Goal: Transaction & Acquisition: Purchase product/service

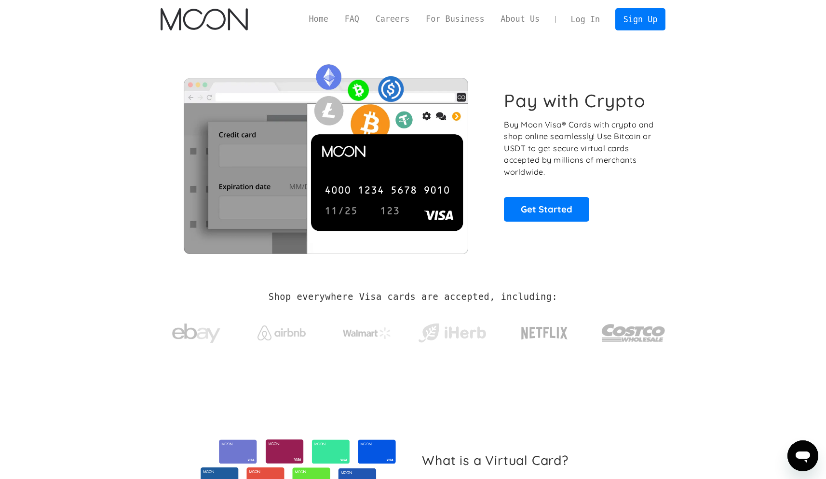
click at [566, 3] on div "Home FAQ Careers For Business About Us Log In Sign Up Home FAQ For Business Car…" at bounding box center [413, 19] width 534 height 39
click at [572, 14] on link "Log In" at bounding box center [585, 19] width 45 height 21
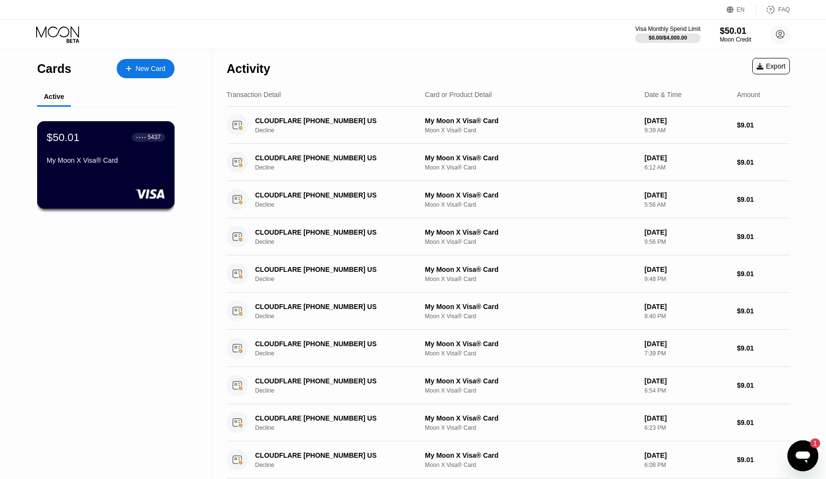
click at [149, 137] on div "5437" at bounding box center [154, 137] width 13 height 7
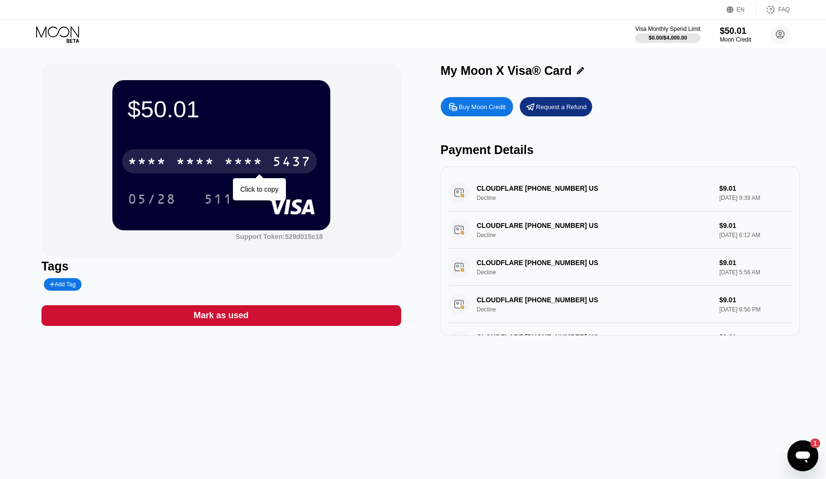
click at [265, 159] on div "* * * * * * * * * * * * 5437" at bounding box center [219, 161] width 195 height 24
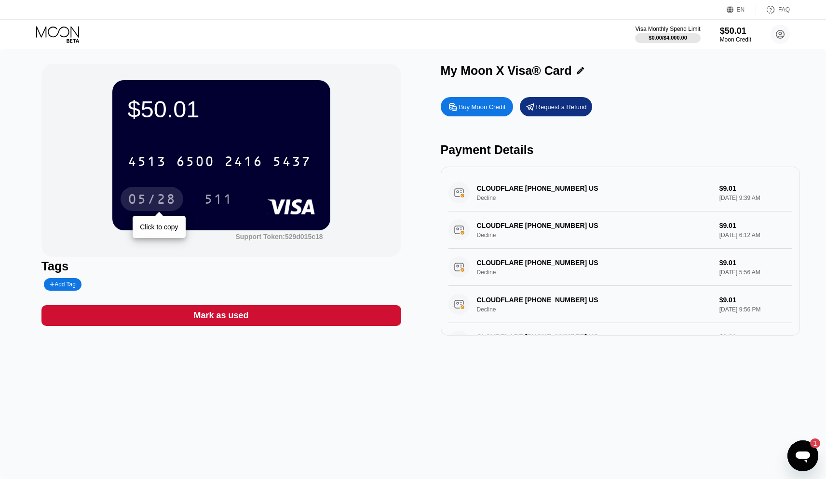
click at [149, 197] on div "05/28" at bounding box center [152, 199] width 48 height 15
click at [779, 42] on circle at bounding box center [780, 34] width 19 height 19
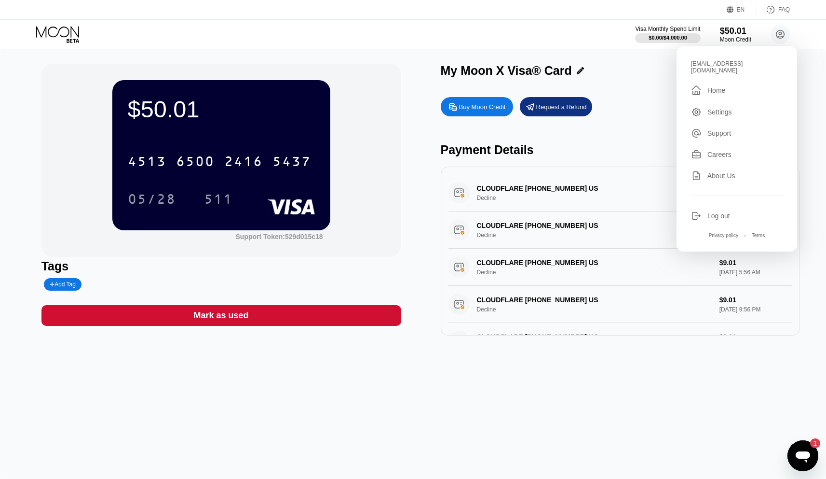
click at [720, 86] on div "Home" at bounding box center [717, 90] width 18 height 8
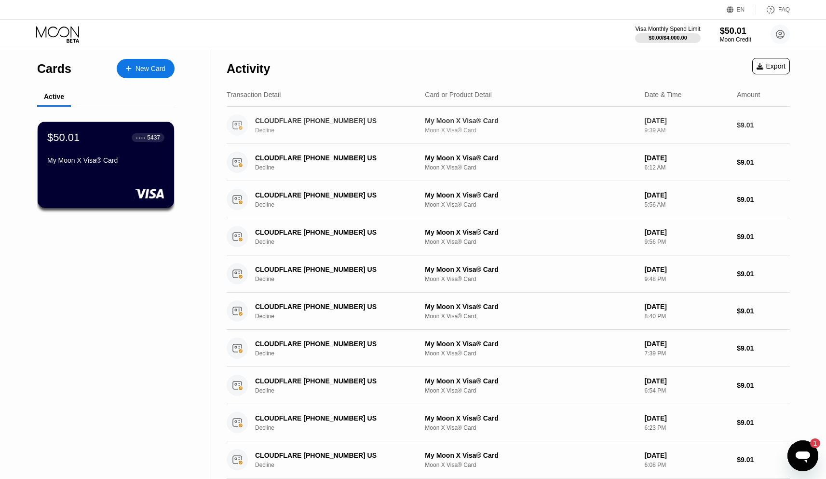
click at [280, 122] on div "CLOUDFLARE [PHONE_NUMBER] US" at bounding box center [335, 121] width 160 height 8
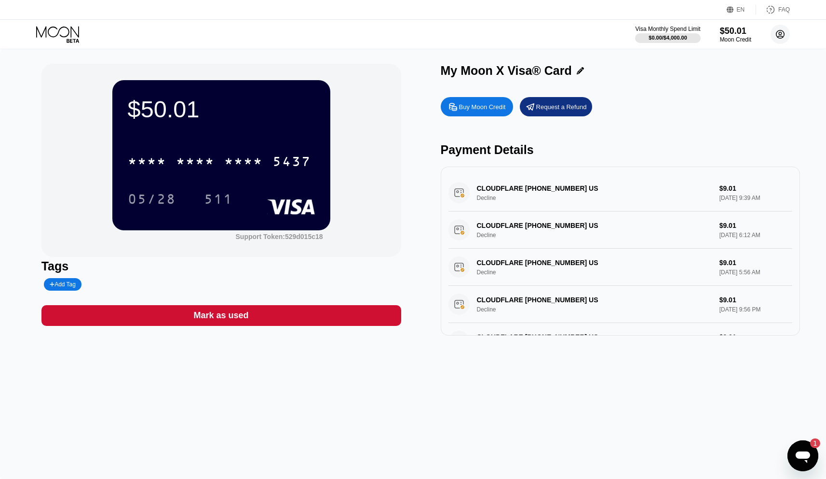
click at [779, 39] on circle at bounding box center [780, 34] width 19 height 19
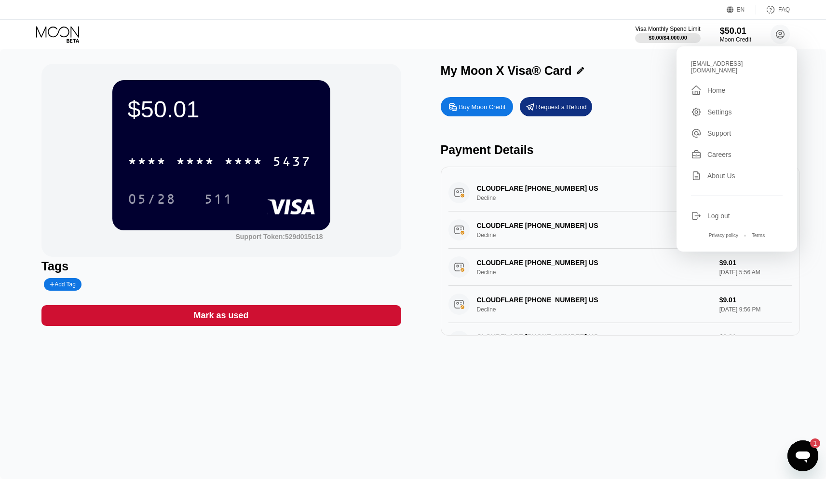
click at [728, 108] on div "Settings" at bounding box center [720, 112] width 25 height 8
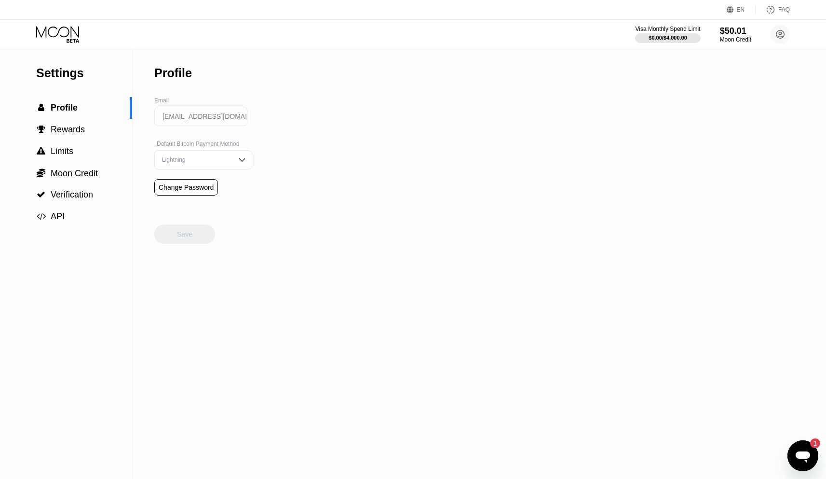
click at [203, 117] on input "[EMAIL_ADDRESS][DOMAIN_NAME]" at bounding box center [200, 116] width 93 height 19
click at [79, 127] on span "Rewards" at bounding box center [68, 129] width 34 height 10
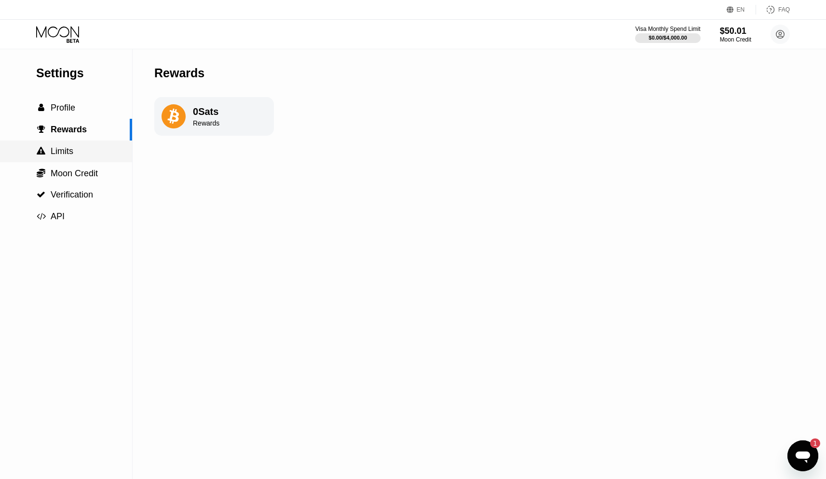
click at [75, 154] on div " Limits" at bounding box center [66, 151] width 132 height 10
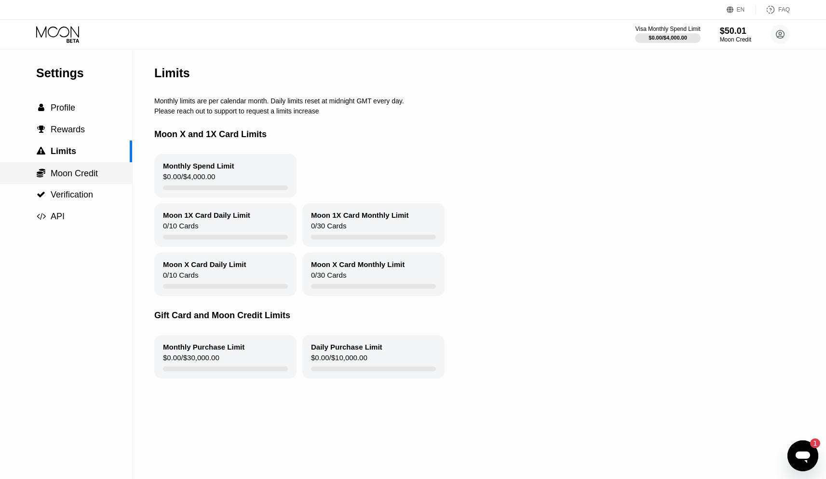
click at [85, 170] on span "Moon Credit" at bounding box center [74, 173] width 47 height 10
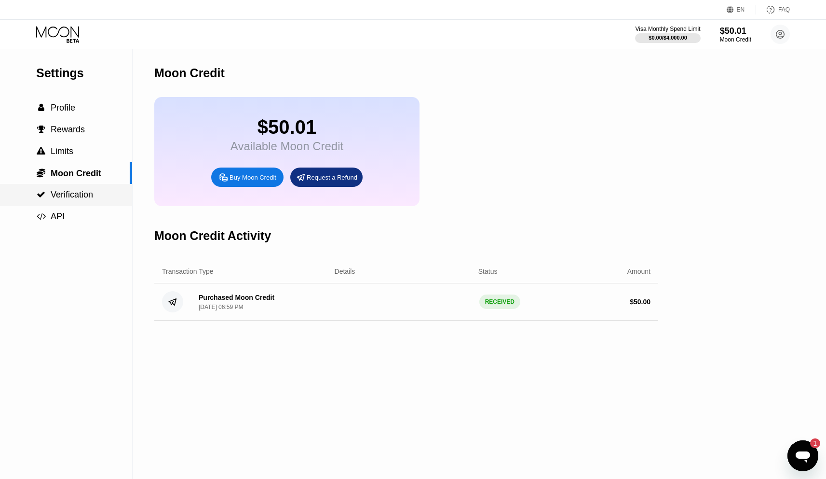
click at [82, 192] on span "Verification" at bounding box center [72, 195] width 42 height 10
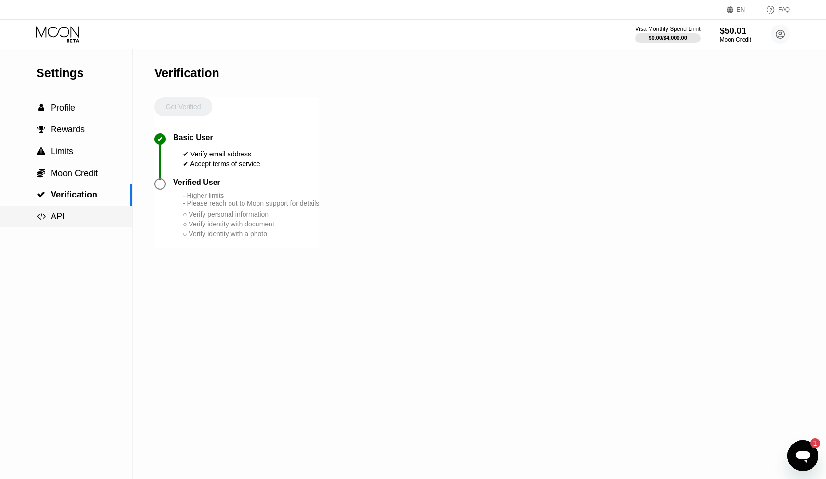
click at [74, 211] on div " API" at bounding box center [66, 216] width 132 height 10
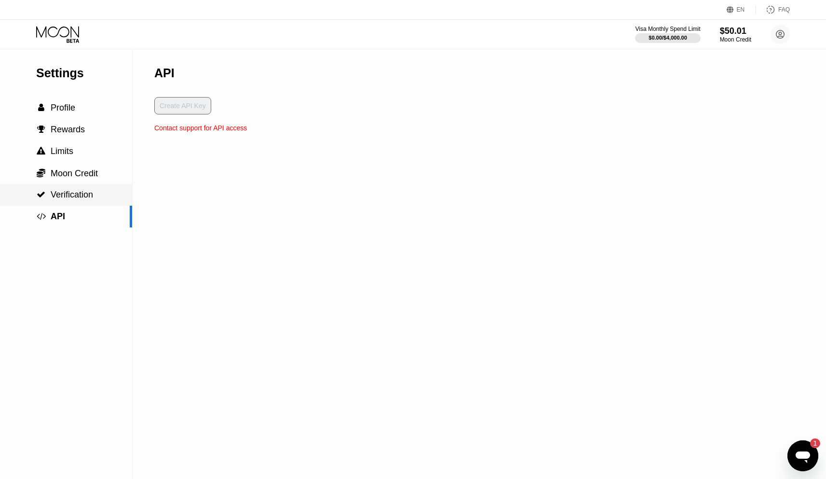
click at [78, 202] on div " Verification" at bounding box center [66, 195] width 132 height 22
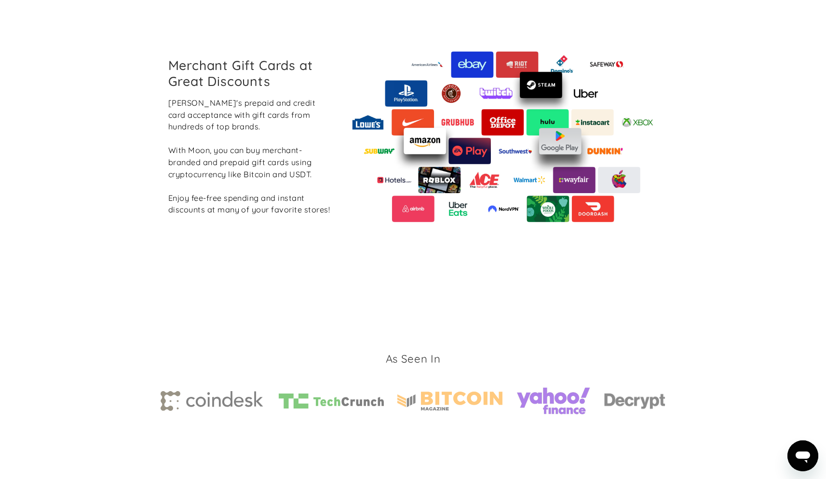
scroll to position [1410, 0]
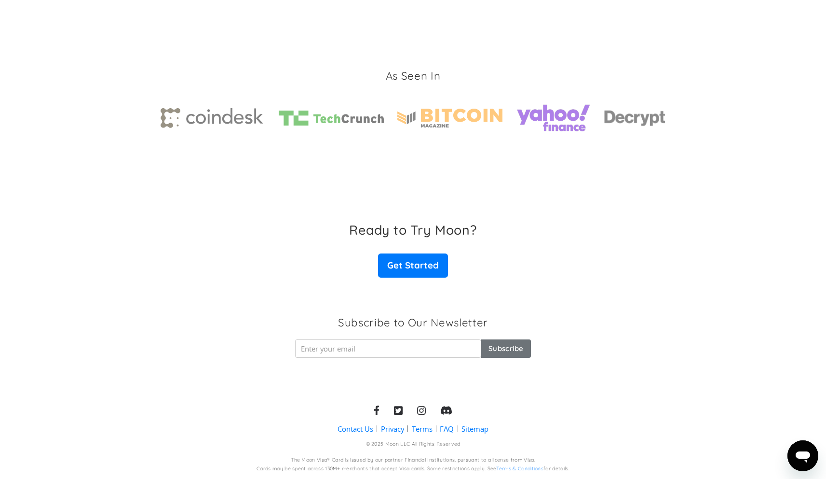
click at [446, 429] on link "FAQ" at bounding box center [447, 429] width 14 height 10
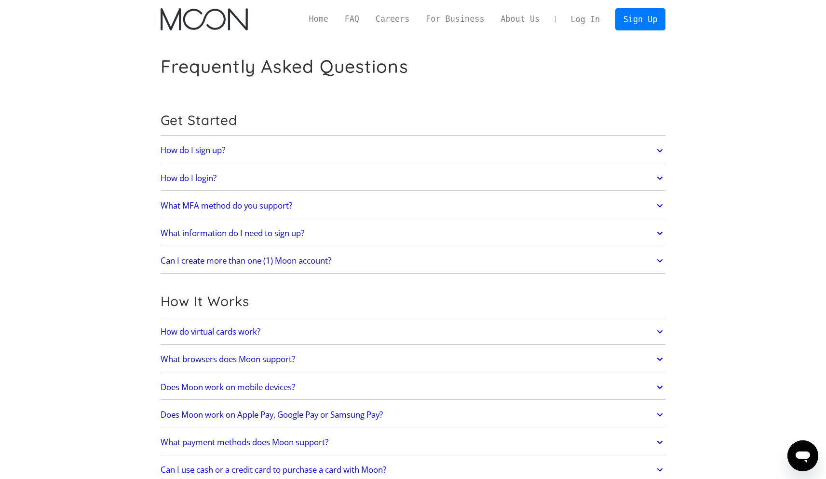
click at [276, 237] on h2 "What information do I need to sign up?" at bounding box center [233, 233] width 144 height 10
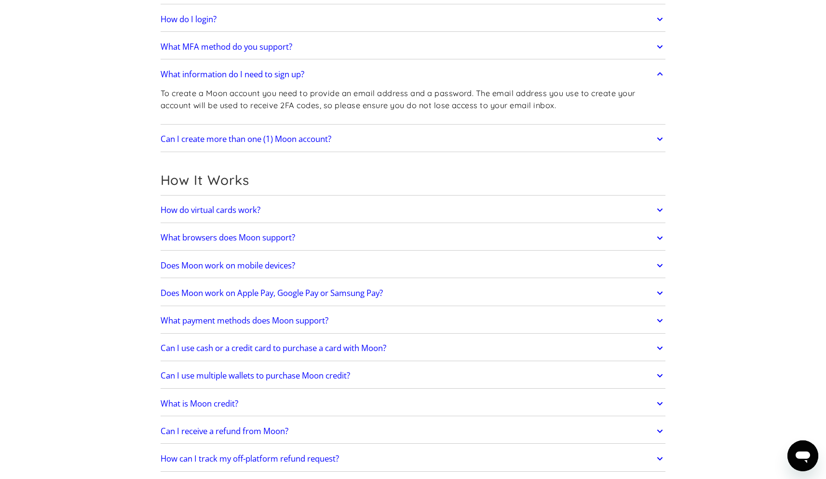
scroll to position [285, 0]
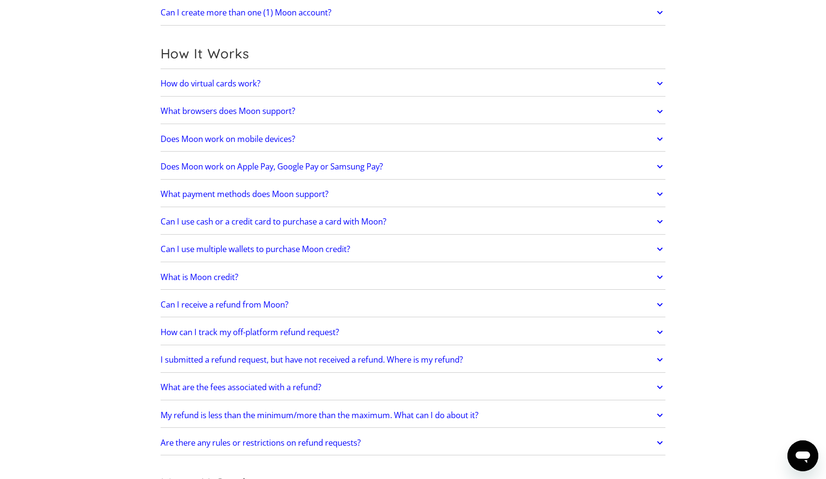
click at [212, 281] on h2 "What is Moon credit?" at bounding box center [200, 277] width 78 height 10
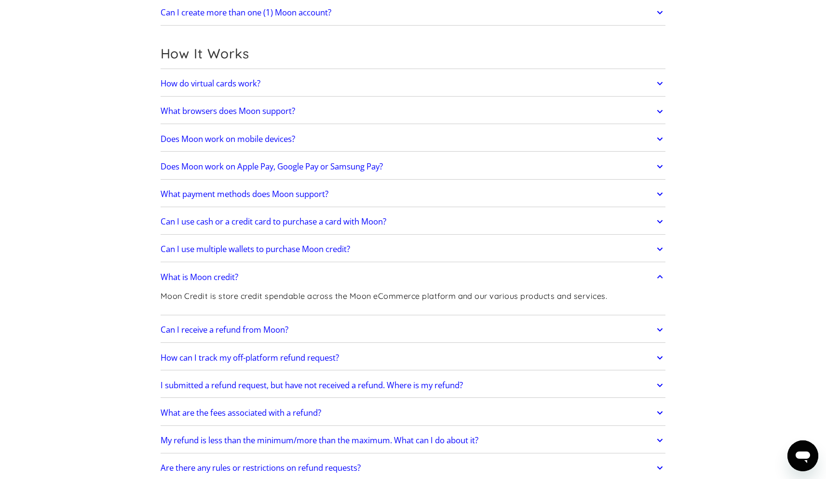
scroll to position [0, 0]
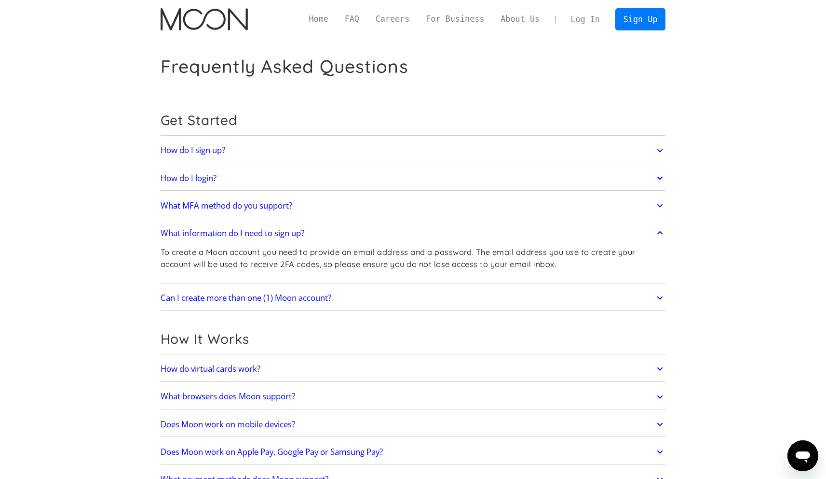
click at [303, 10] on div "Home FAQ Careers For Business About Us Log In Sign Up" at bounding box center [483, 19] width 365 height 22
click at [316, 18] on link "Home" at bounding box center [319, 19] width 36 height 12
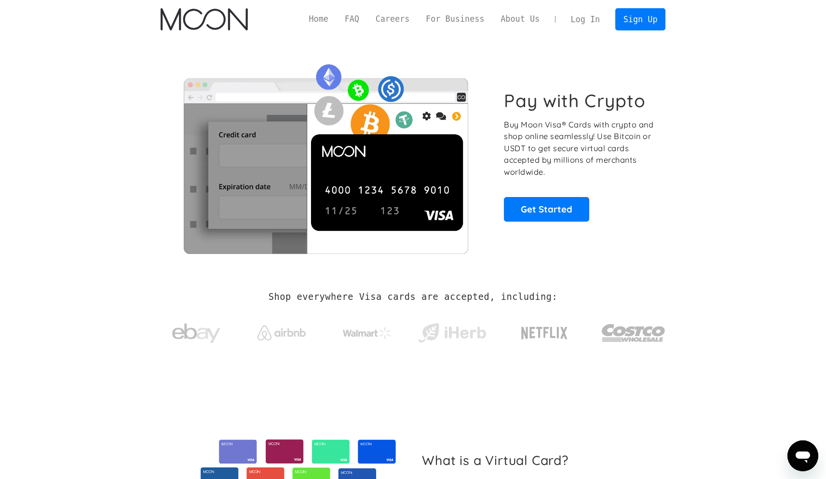
click at [598, 21] on link "Log In" at bounding box center [585, 19] width 45 height 21
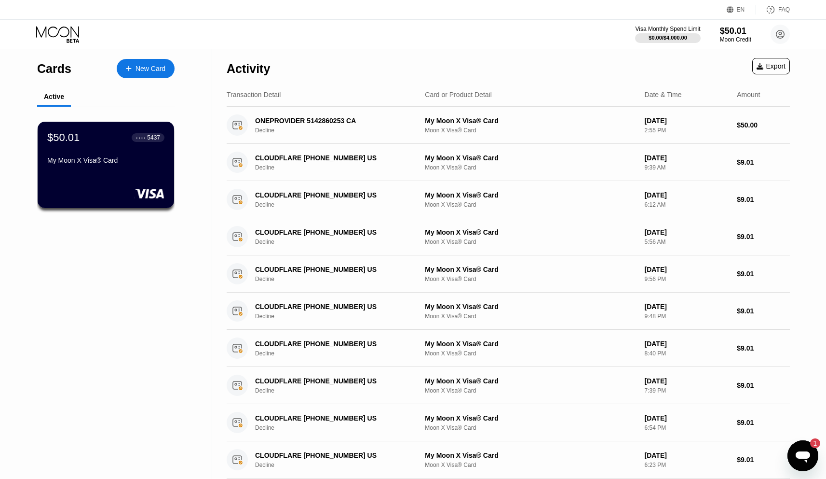
click at [150, 74] on div "New Card" at bounding box center [146, 68] width 58 height 19
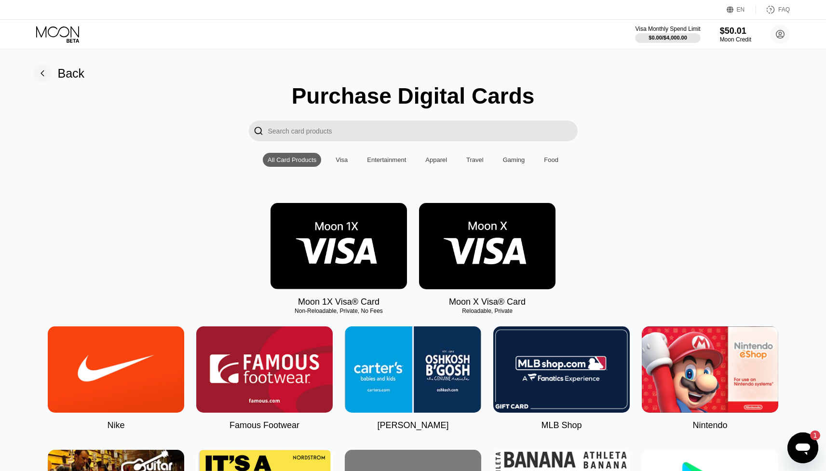
click at [484, 243] on img at bounding box center [487, 246] width 137 height 86
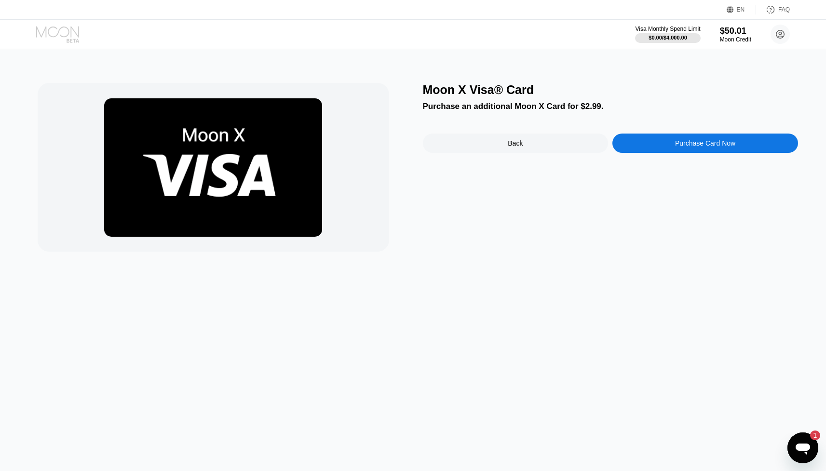
click at [76, 32] on icon at bounding box center [58, 34] width 45 height 17
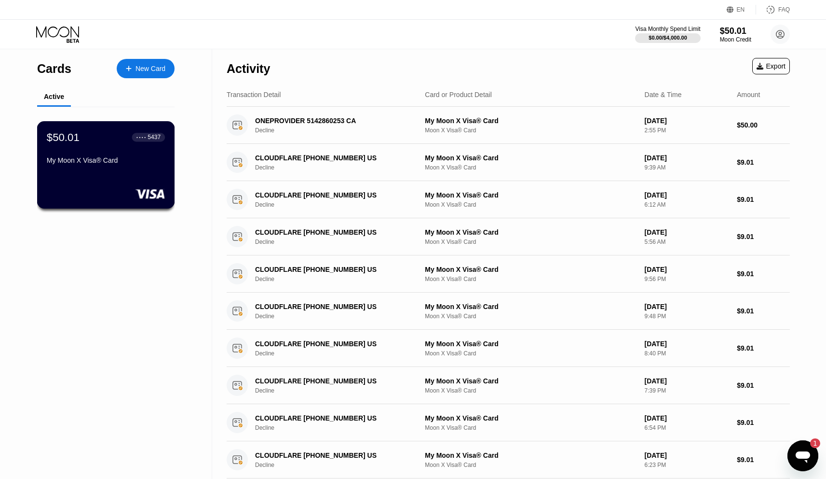
click at [124, 162] on div "My Moon X Visa® Card" at bounding box center [106, 160] width 118 height 8
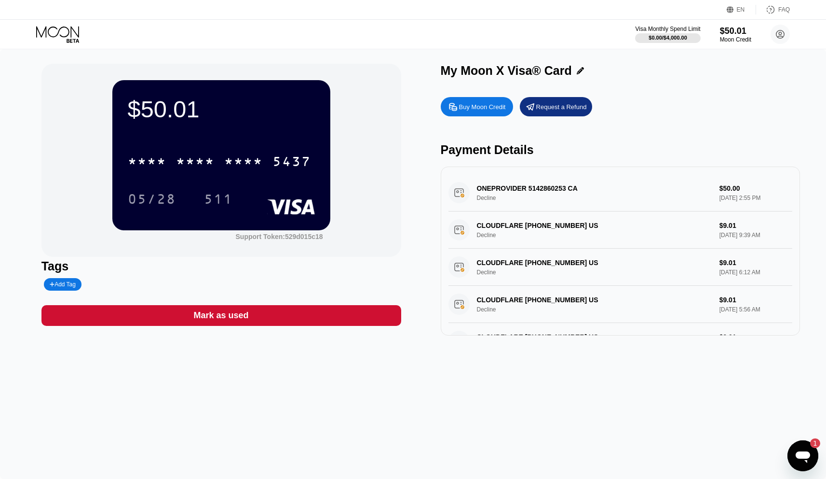
click at [315, 316] on div "Mark as used" at bounding box center [221, 315] width 360 height 21
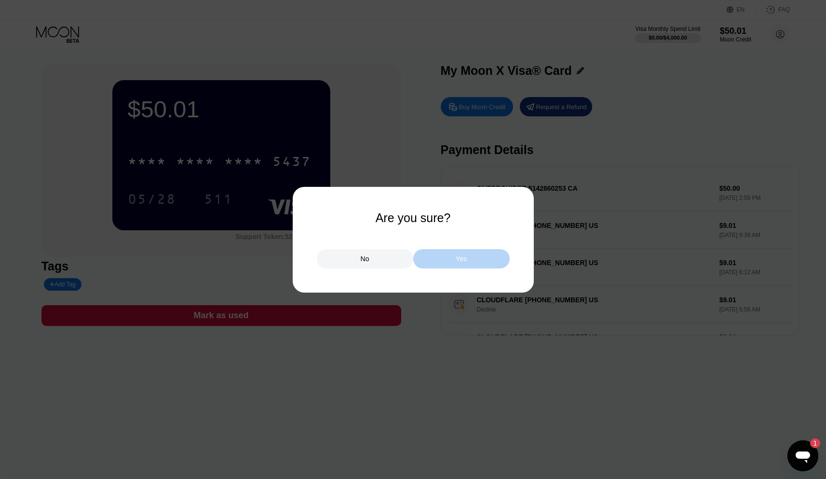
click at [462, 263] on div "Yes" at bounding box center [461, 258] width 96 height 19
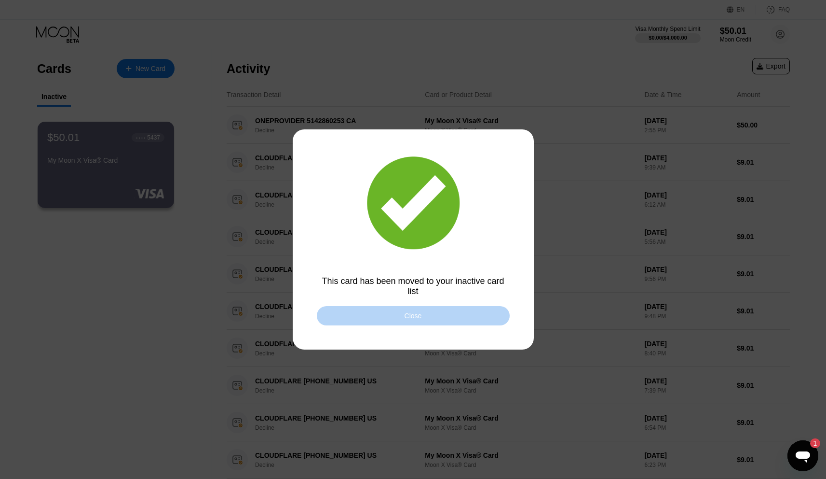
click at [431, 318] on div "Close" at bounding box center [413, 315] width 193 height 19
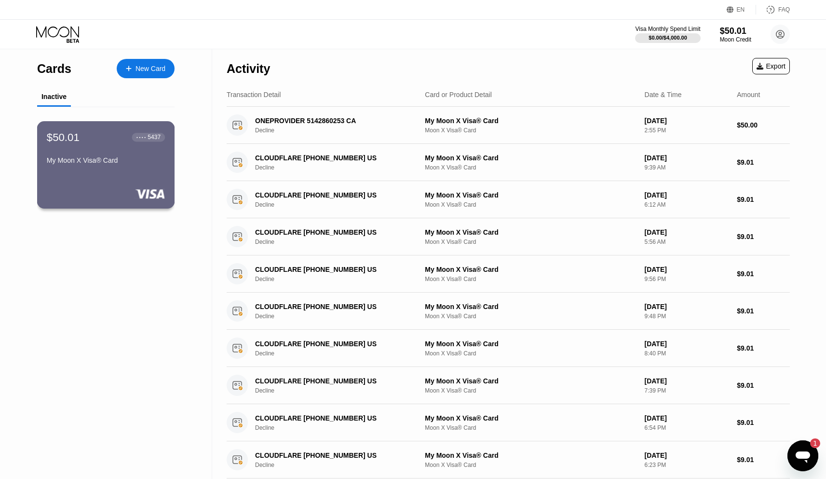
click at [127, 180] on div "$50.01 ● ● ● ● 5437 My Moon X Visa® Card" at bounding box center [106, 164] width 138 height 87
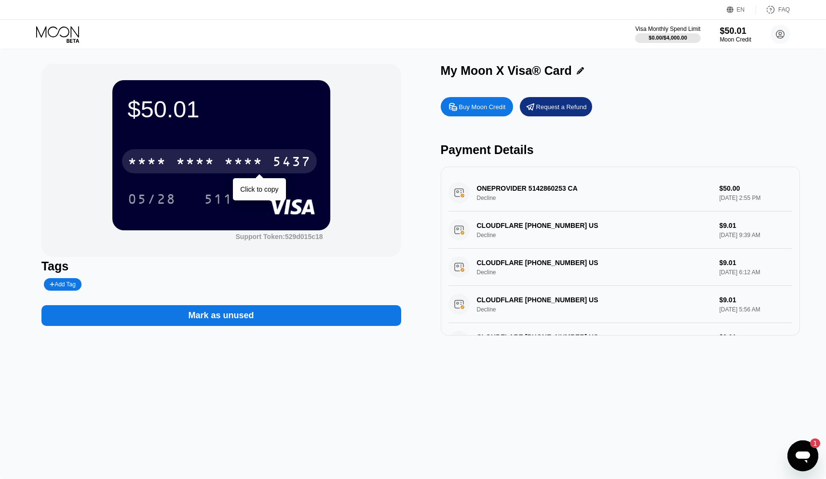
click at [283, 165] on div "5437" at bounding box center [292, 162] width 39 height 15
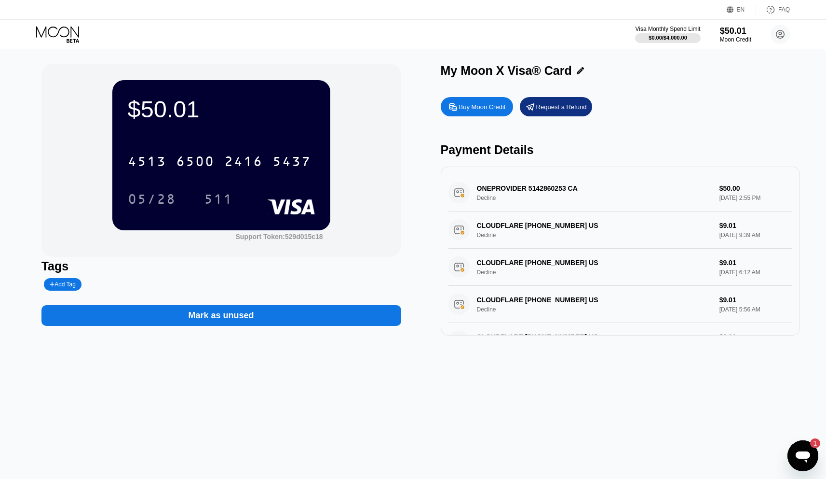
click at [293, 322] on div "Mark as unused" at bounding box center [221, 315] width 360 height 21
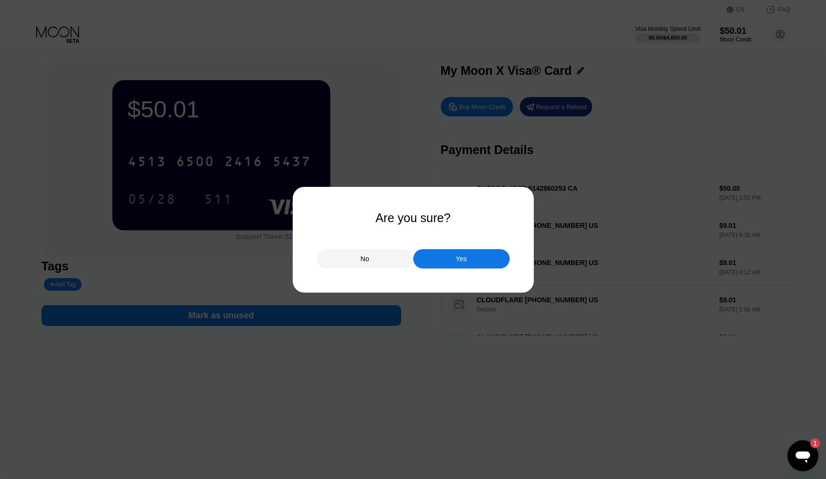
click at [455, 254] on div "Yes" at bounding box center [461, 258] width 96 height 19
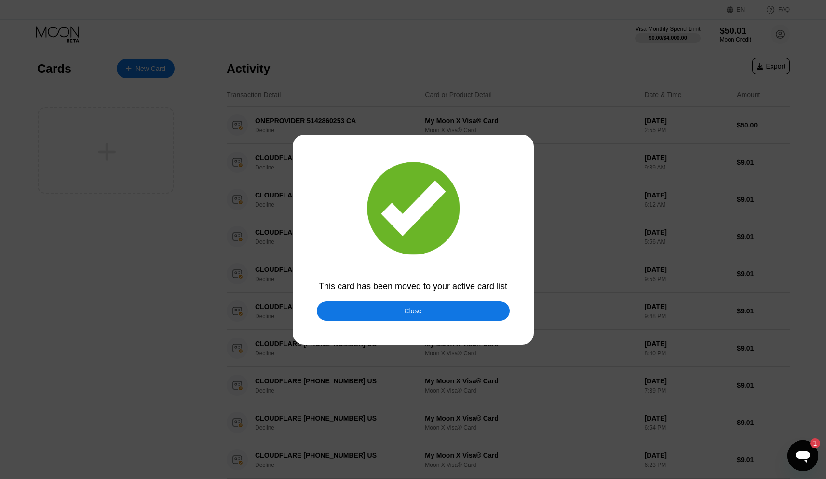
click at [446, 307] on div "Close" at bounding box center [413, 310] width 193 height 19
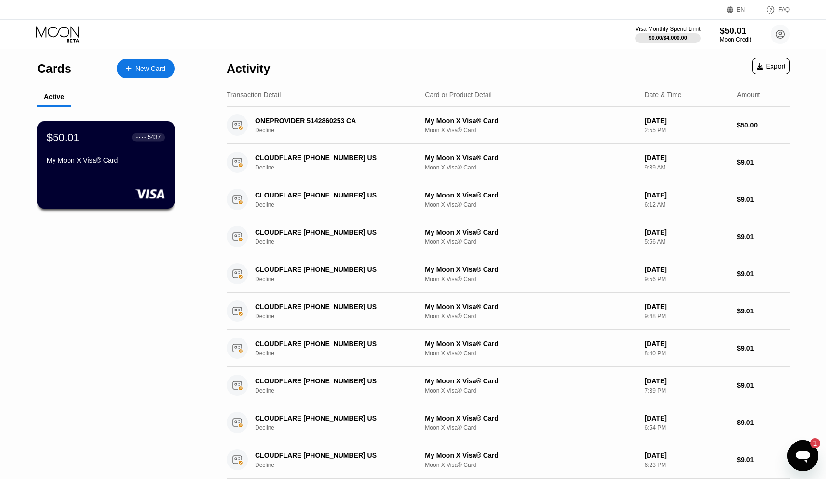
click at [74, 169] on div "$50.01 ● ● ● ● 5437 My Moon X Visa® Card" at bounding box center [106, 164] width 138 height 87
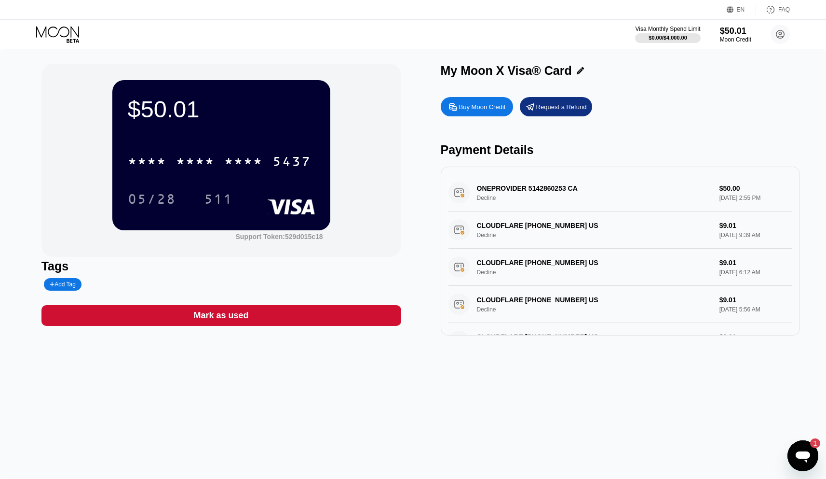
click at [583, 198] on div "ONEPROVIDER 5142860253 CA Decline $50.00 Aug 19, 2025 2:55 PM" at bounding box center [621, 192] width 344 height 37
click at [507, 200] on div "ONEPROVIDER 5142860253 CA Decline $50.00 Aug 19, 2025 2:55 PM" at bounding box center [621, 192] width 344 height 37
click at [533, 187] on div "ONEPROVIDER 5142860253 CA Decline $50.00 Aug 19, 2025 2:55 PM" at bounding box center [621, 192] width 344 height 37
click at [677, 194] on div "ONEPROVIDER 5142860253 CA Decline $50.00 Aug 19, 2025 2:55 PM" at bounding box center [621, 192] width 344 height 37
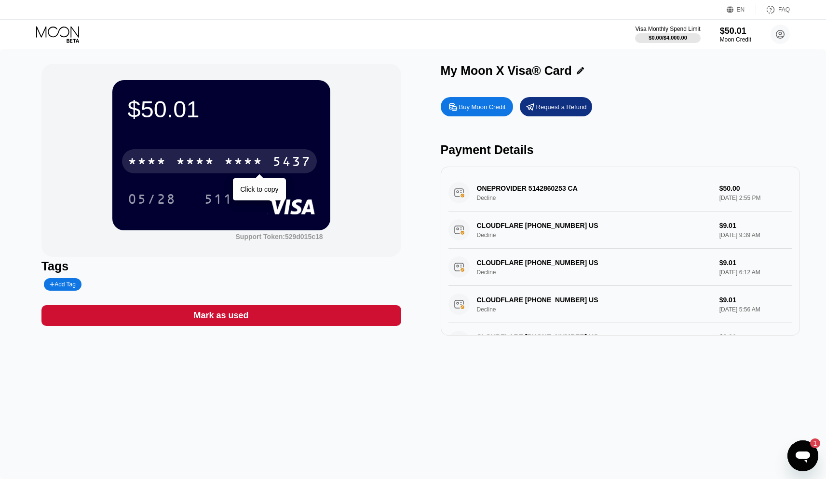
click at [226, 163] on div "* * * *" at bounding box center [243, 162] width 39 height 15
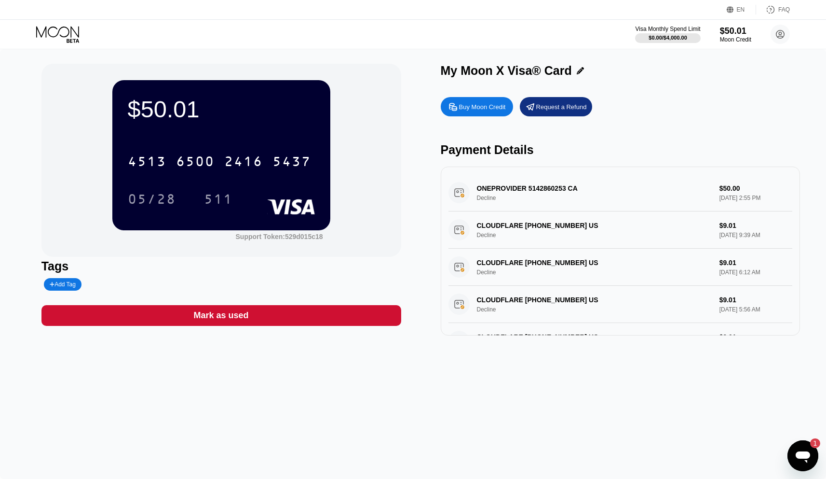
click at [187, 310] on div "Mark as used" at bounding box center [221, 315] width 360 height 21
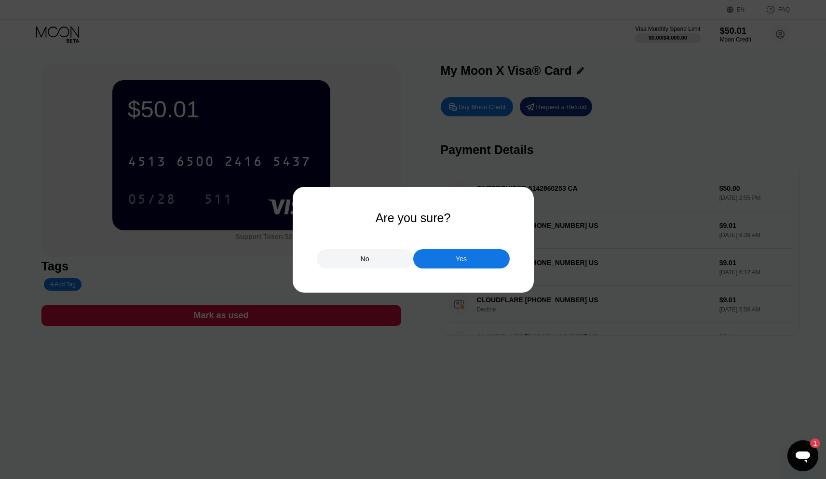
click at [453, 245] on div "No Yes" at bounding box center [413, 253] width 193 height 29
click at [453, 254] on div "Yes" at bounding box center [461, 258] width 96 height 19
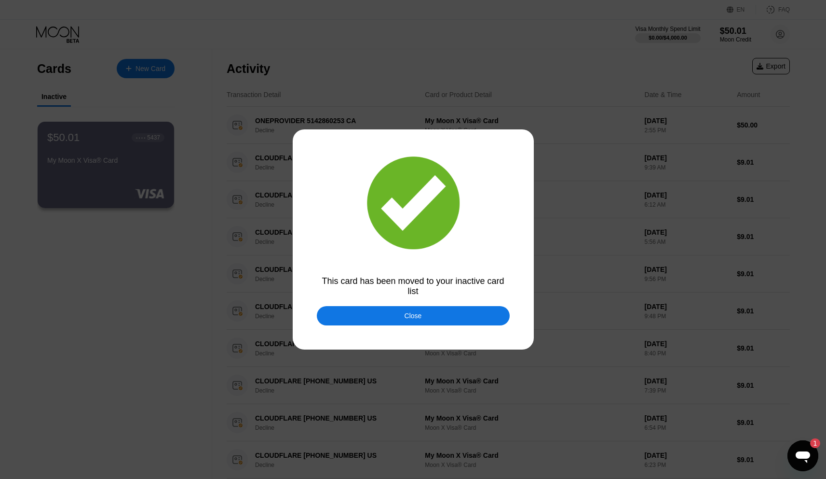
click at [398, 304] on div at bounding box center [417, 239] width 834 height 479
click at [398, 309] on div "Close" at bounding box center [413, 315] width 193 height 19
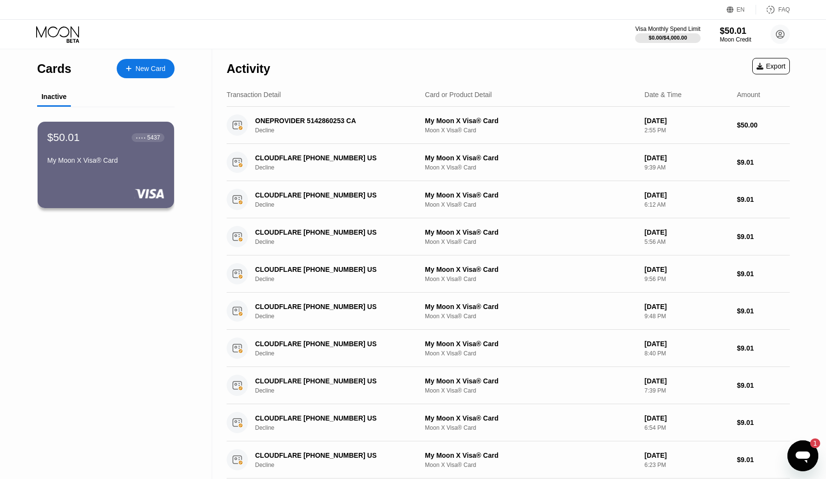
click at [48, 100] on div "Inactive" at bounding box center [53, 97] width 25 height 8
click at [132, 67] on div at bounding box center [134, 69] width 4 height 8
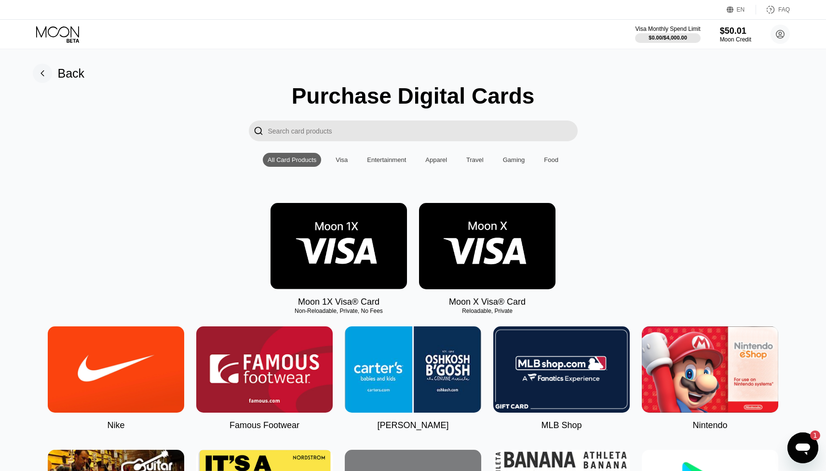
click at [474, 237] on img at bounding box center [487, 246] width 137 height 86
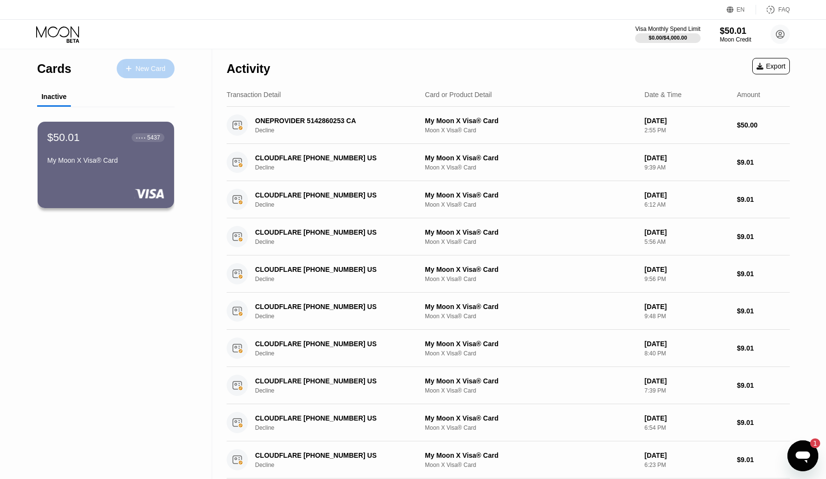
click at [156, 61] on div "New Card" at bounding box center [146, 68] width 58 height 19
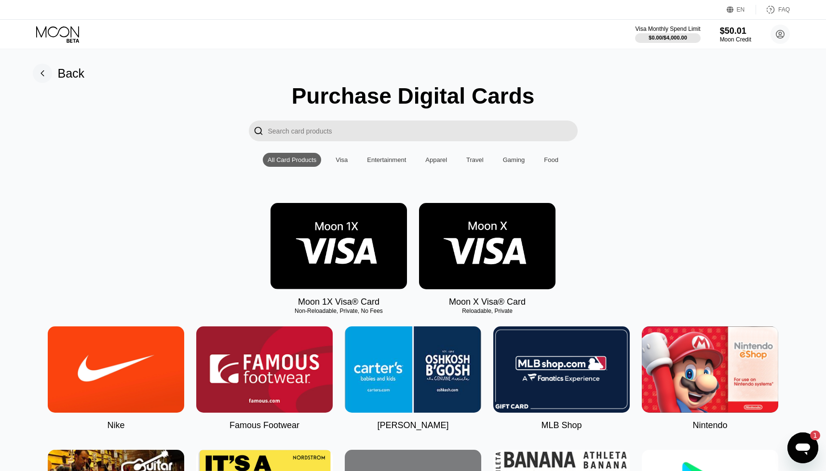
click at [331, 248] on img at bounding box center [339, 246] width 137 height 86
click at [480, 238] on img at bounding box center [487, 246] width 137 height 86
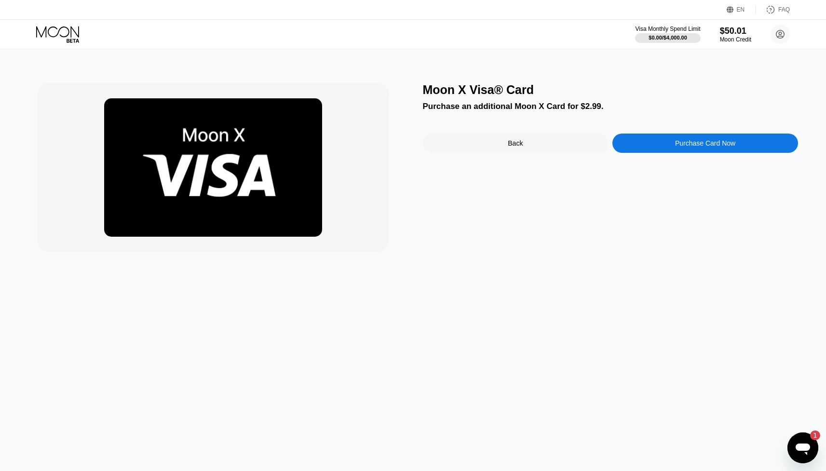
click at [699, 153] on div "Purchase Card Now" at bounding box center [706, 143] width 186 height 19
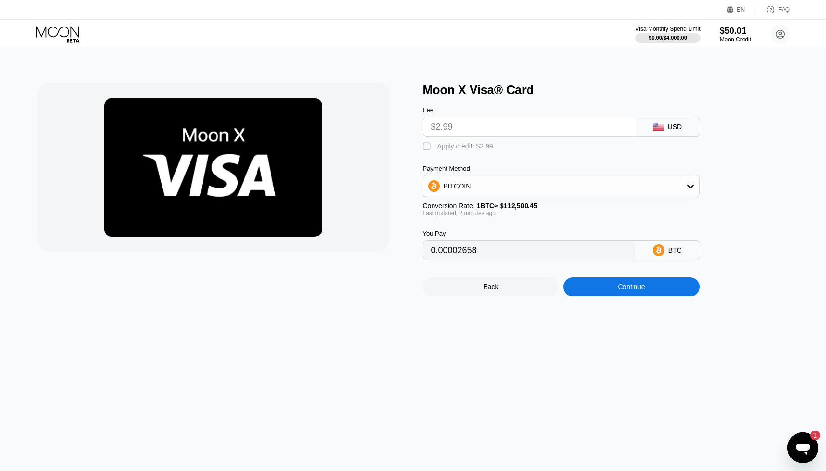
click at [509, 128] on input "$2.99" at bounding box center [529, 126] width 196 height 19
click at [470, 197] on div "Payment Method BITCOIN Conversion Rate: 1 BTC ≈ $112,500.45 Last updated: 2 min…" at bounding box center [561, 191] width 277 height 52
click at [473, 190] on div "BITCOIN" at bounding box center [562, 186] width 276 height 19
click at [743, 30] on div "$50.01" at bounding box center [736, 31] width 32 height 10
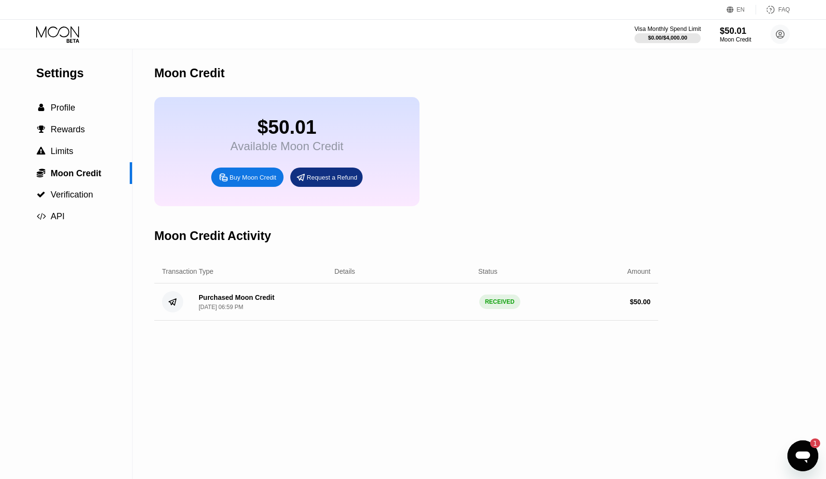
click at [682, 37] on div "$0.00 / $4,000.00" at bounding box center [667, 38] width 39 height 6
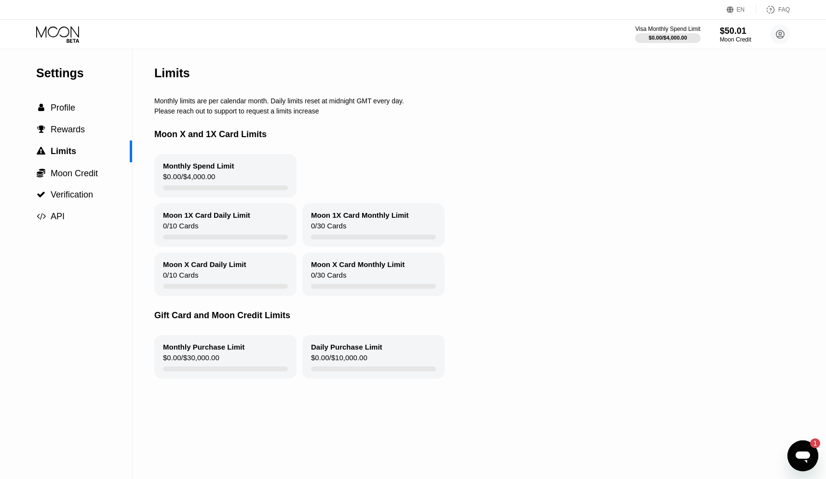
click at [59, 42] on div "Visa Monthly Spend Limit $0.00 / $4,000.00 $50.01 Moon Credit [EMAIL_ADDRESS][D…" at bounding box center [413, 34] width 826 height 29
click at [62, 34] on icon at bounding box center [58, 34] width 45 height 17
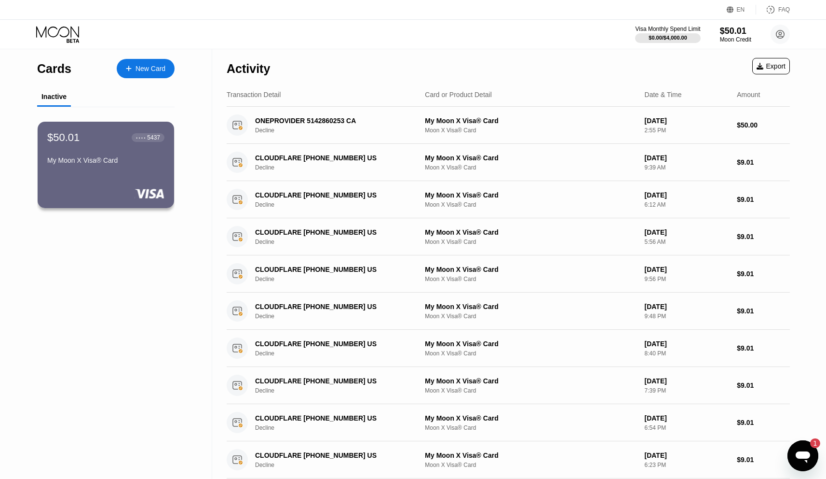
click at [158, 73] on div "New Card" at bounding box center [146, 68] width 58 height 19
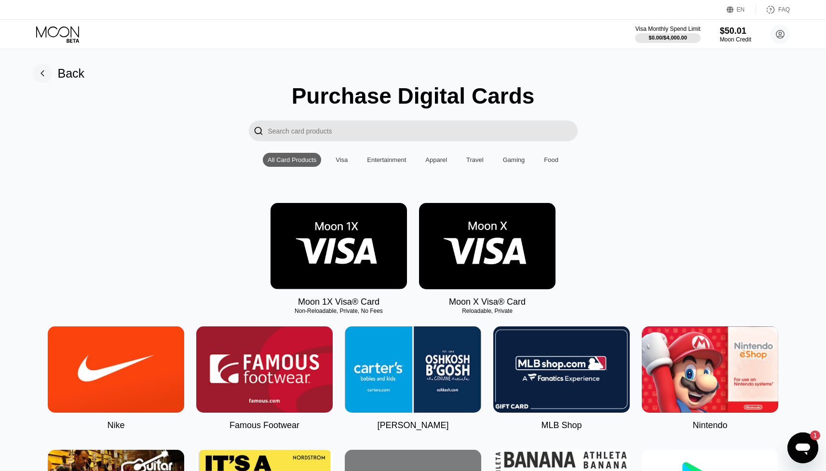
click at [352, 232] on img at bounding box center [339, 246] width 137 height 86
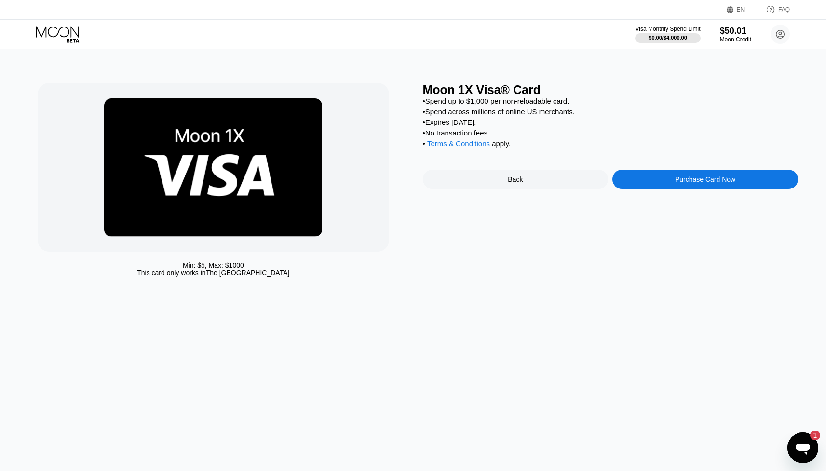
click at [736, 186] on div "Purchase Card Now" at bounding box center [706, 179] width 186 height 19
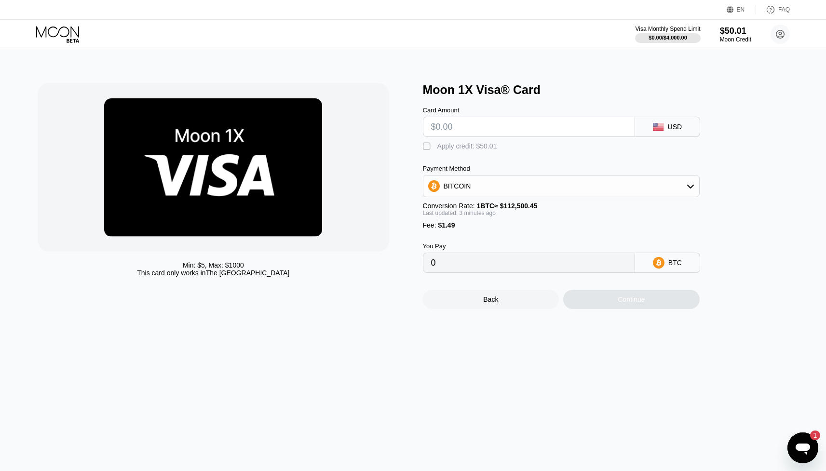
click at [532, 125] on input "text" at bounding box center [529, 126] width 196 height 19
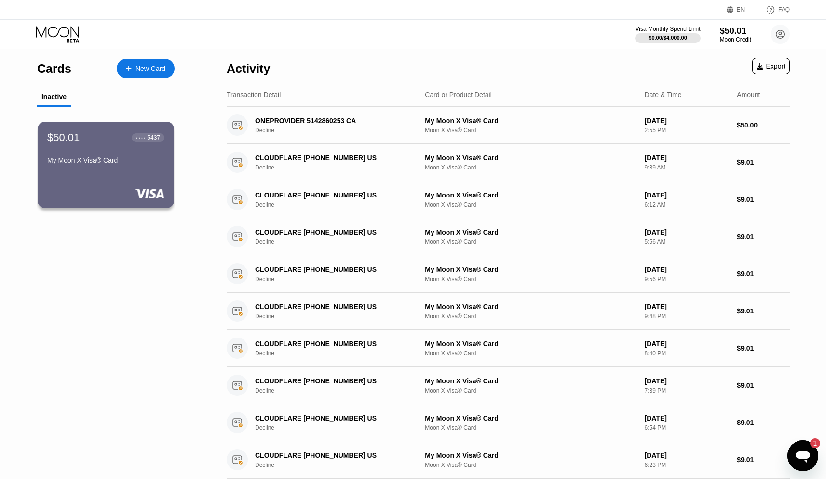
click at [137, 73] on div "New Card" at bounding box center [146, 68] width 58 height 19
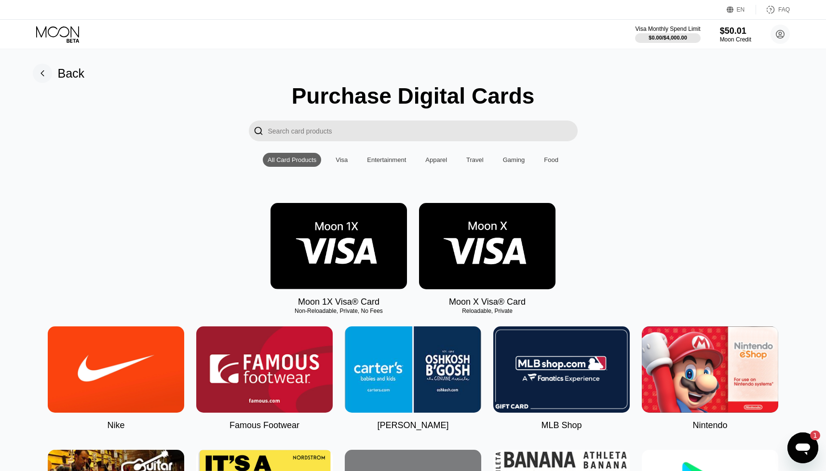
click at [524, 237] on img at bounding box center [487, 246] width 137 height 86
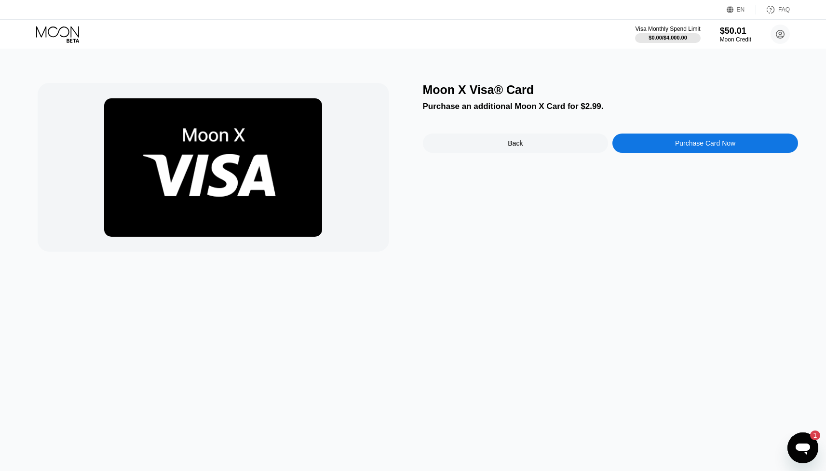
click at [584, 152] on div "Back" at bounding box center [516, 143] width 186 height 19
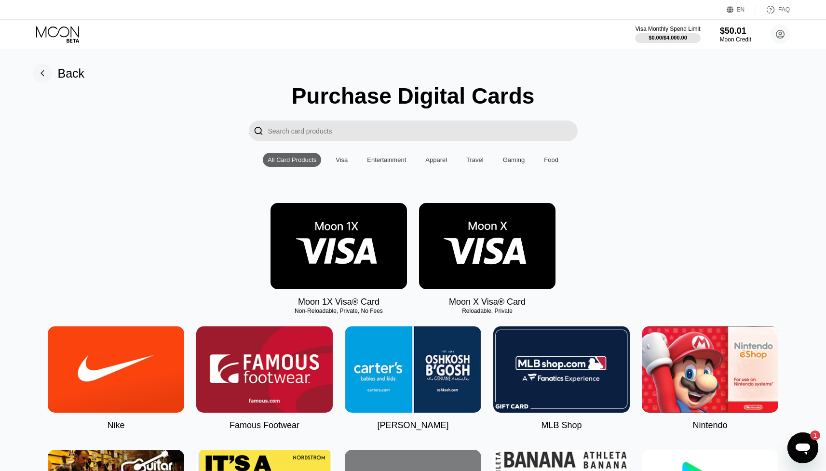
click at [328, 240] on img at bounding box center [339, 246] width 137 height 86
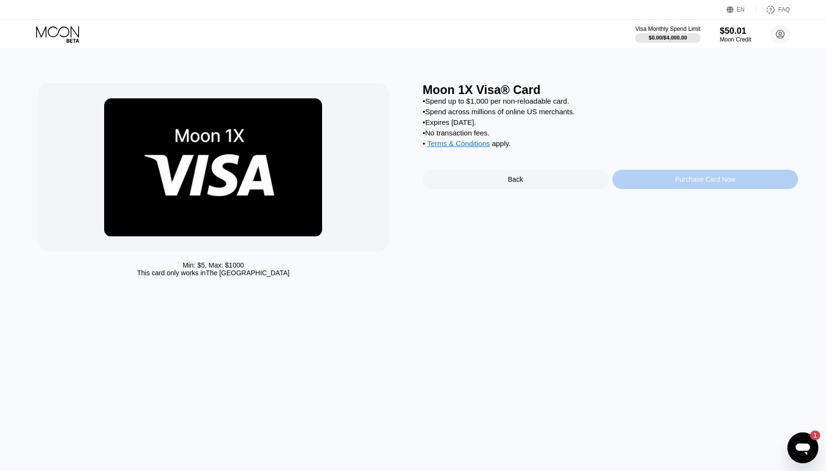
click at [673, 188] on div "Purchase Card Now" at bounding box center [706, 179] width 186 height 19
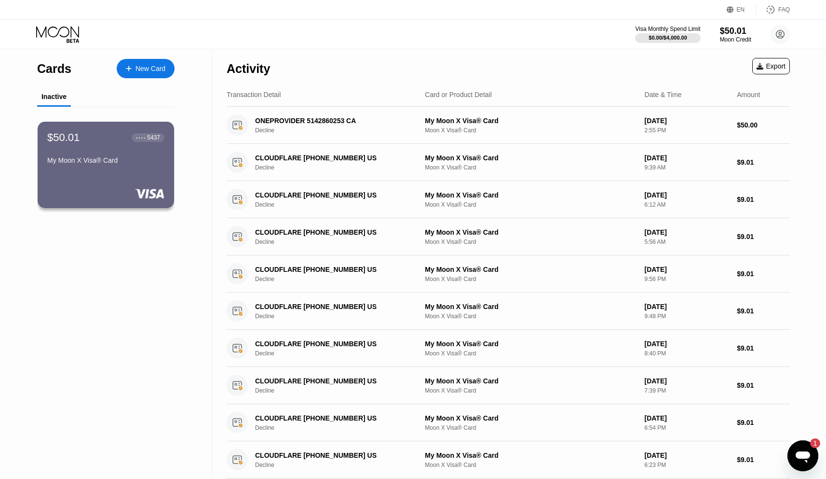
click at [134, 72] on div at bounding box center [134, 69] width 4 height 8
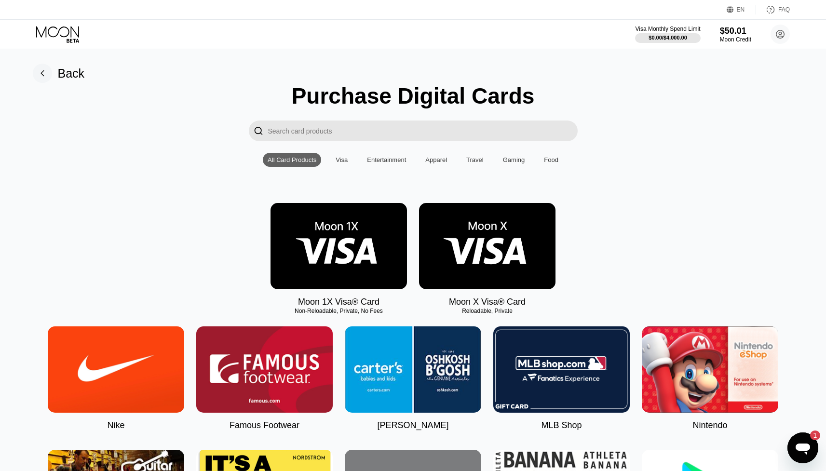
click at [526, 245] on img at bounding box center [487, 246] width 137 height 86
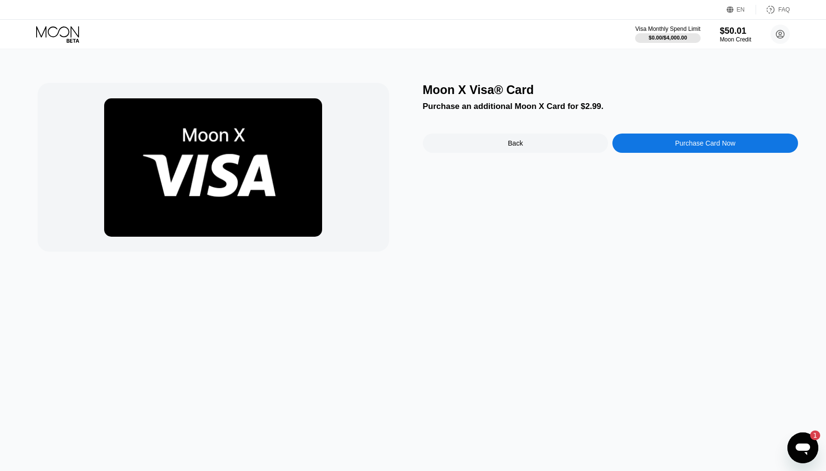
click at [477, 212] on div "Moon X Visa® Card Purchase an additional Moon X Card for $2.99. Back Purchase C…" at bounding box center [610, 167] width 375 height 169
click at [668, 148] on div "Purchase Card Now" at bounding box center [706, 143] width 186 height 19
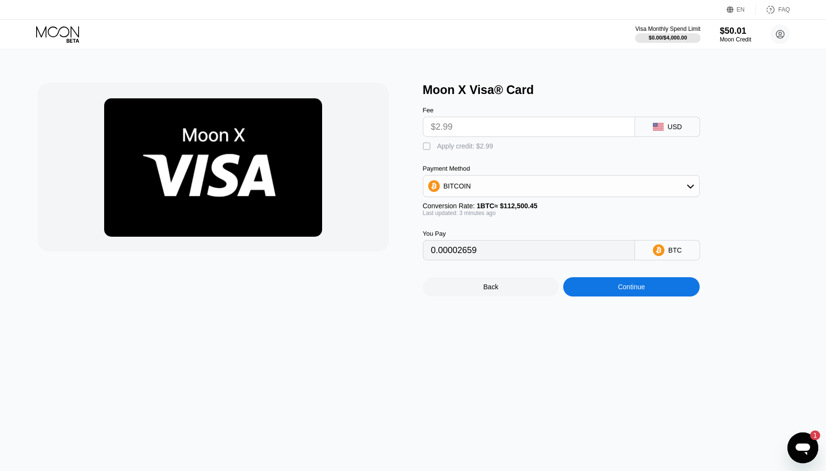
click at [631, 128] on div "$2.99" at bounding box center [529, 127] width 212 height 20
click at [668, 130] on div "USD" at bounding box center [675, 127] width 14 height 8
click at [468, 151] on div " Apply credit: $2.99" at bounding box center [460, 147] width 75 height 10
click at [529, 193] on div "BITCOIN" at bounding box center [562, 186] width 276 height 19
click at [485, 231] on span "USDT on TRON" at bounding box center [470, 234] width 49 height 8
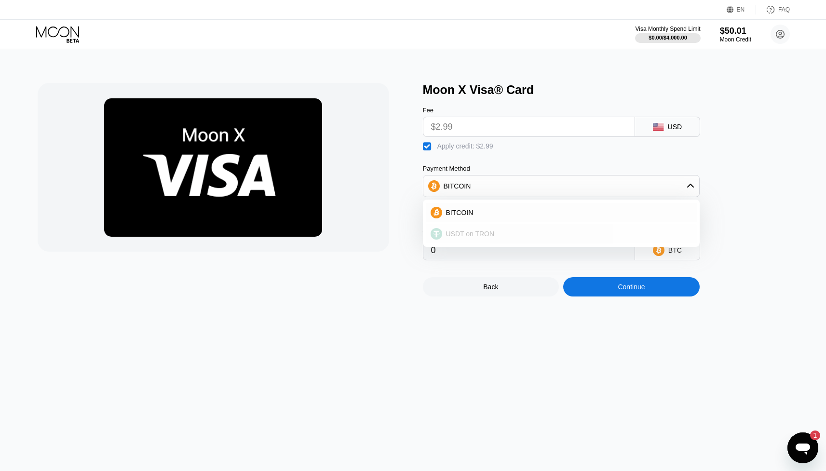
type input "0.00"
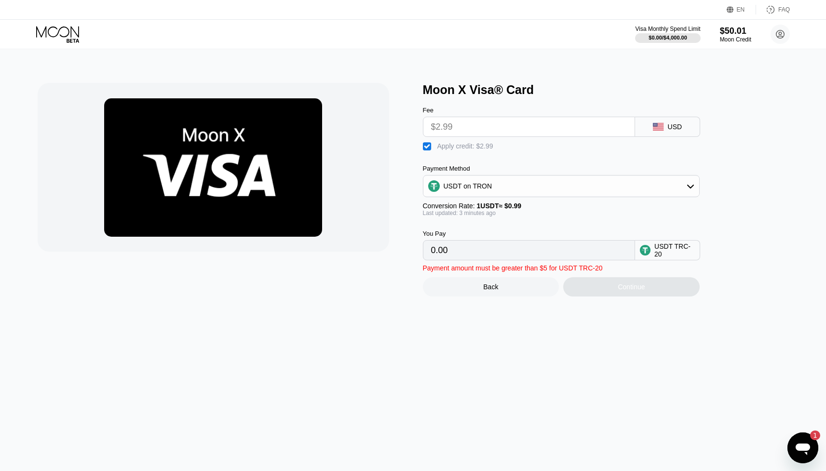
click at [559, 256] on input "0.00" at bounding box center [529, 250] width 196 height 19
click at [472, 135] on input "$2.99" at bounding box center [529, 126] width 196 height 19
click at [472, 133] on input "$2.99" at bounding box center [529, 126] width 196 height 19
click at [473, 130] on input "$2.99" at bounding box center [529, 126] width 196 height 19
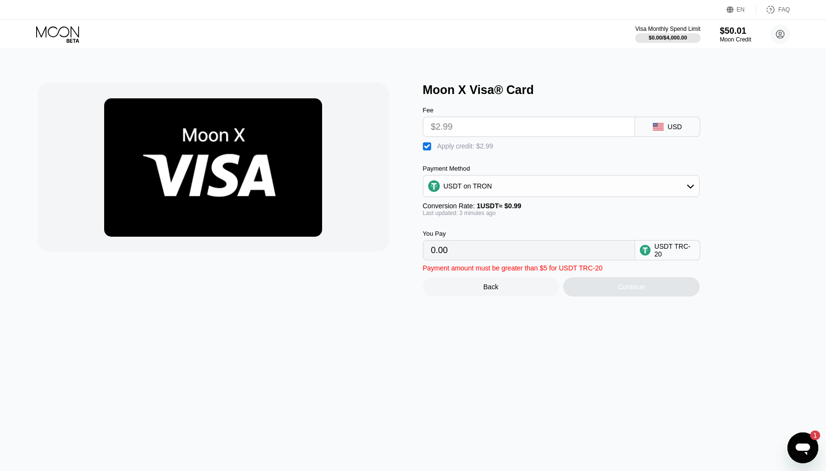
click at [526, 124] on input "$2.99" at bounding box center [529, 126] width 196 height 19
click at [60, 37] on icon at bounding box center [58, 34] width 45 height 17
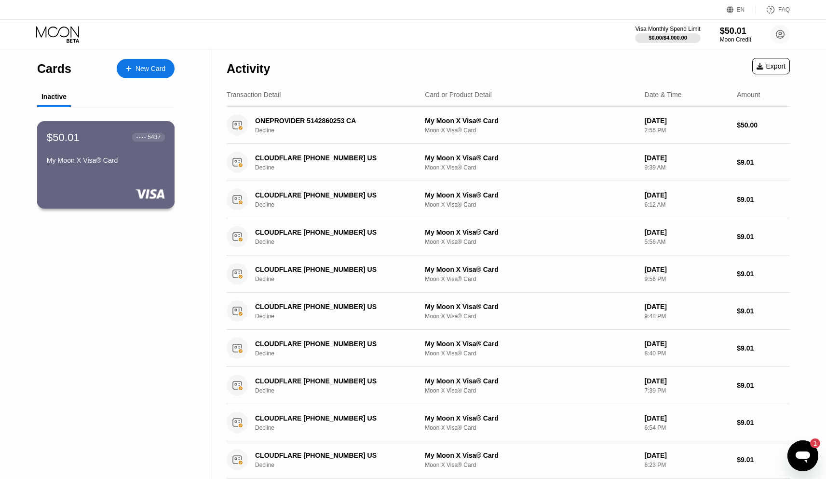
click at [105, 165] on div "My Moon X Visa® Card" at bounding box center [106, 162] width 118 height 12
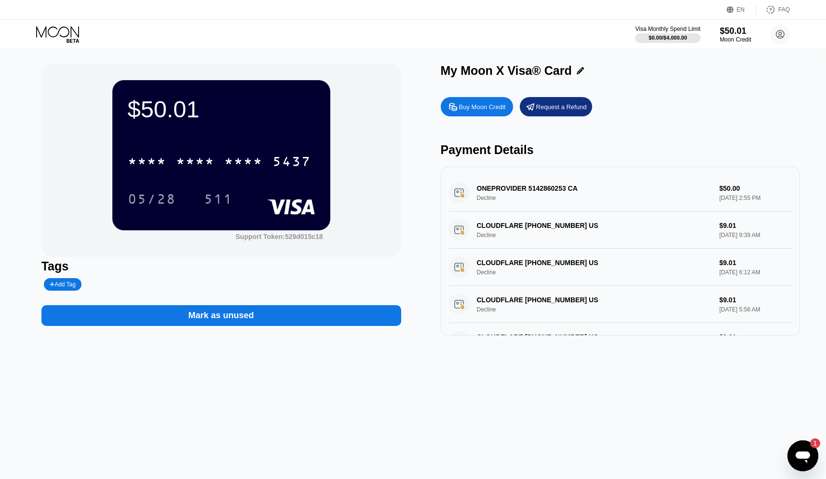
click at [63, 35] on icon at bounding box center [58, 34] width 45 height 17
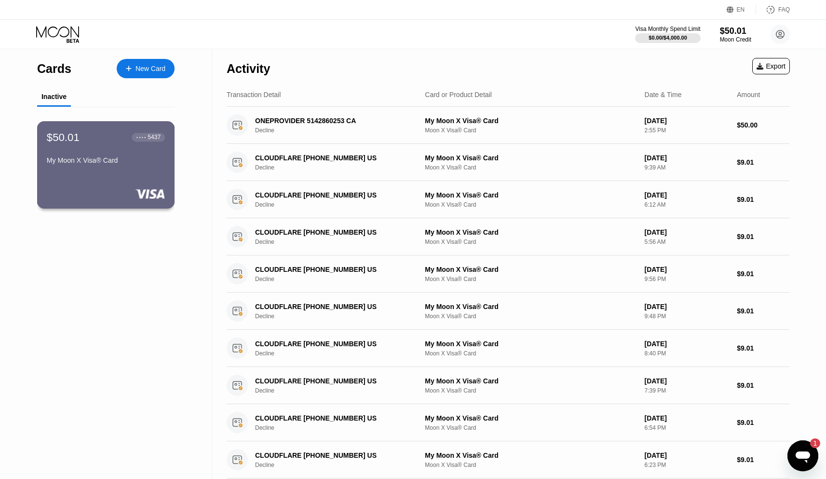
click at [89, 186] on div "$50.01 ● ● ● ● 5437 My Moon X Visa® Card" at bounding box center [106, 164] width 138 height 87
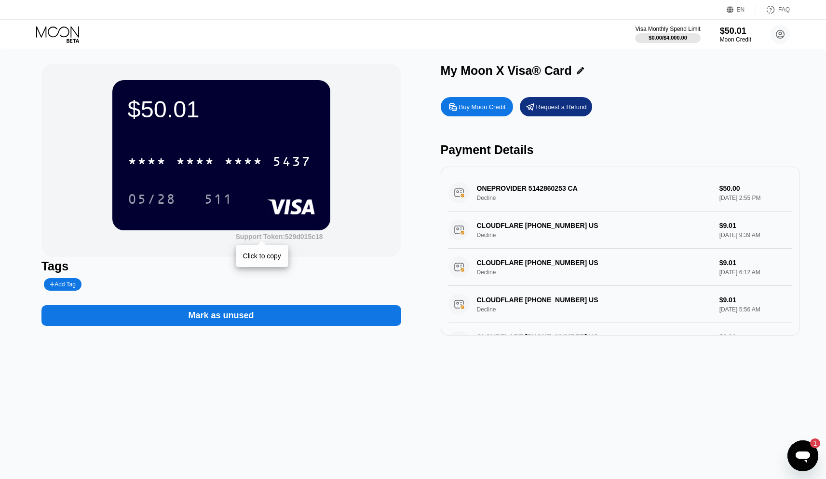
click at [298, 235] on div "Support Token: 529d015c18" at bounding box center [279, 237] width 87 height 8
click at [815, 465] on div "Open messaging window, 1 unread message" at bounding box center [803, 455] width 29 height 29
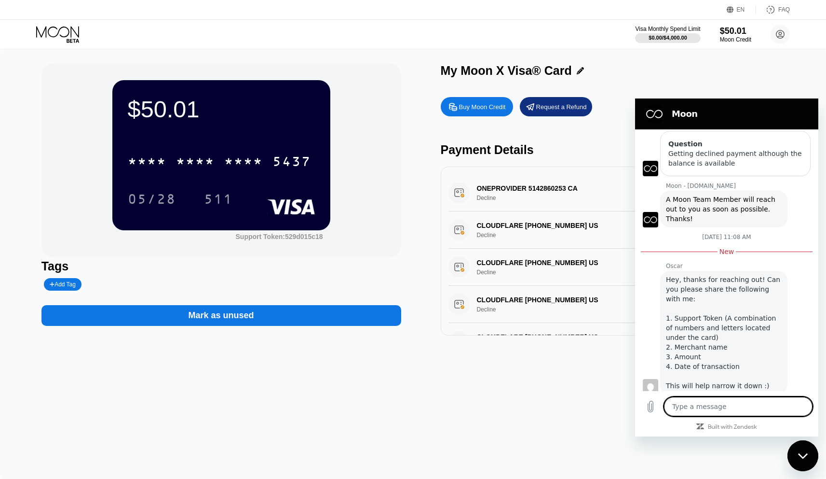
scroll to position [102, 0]
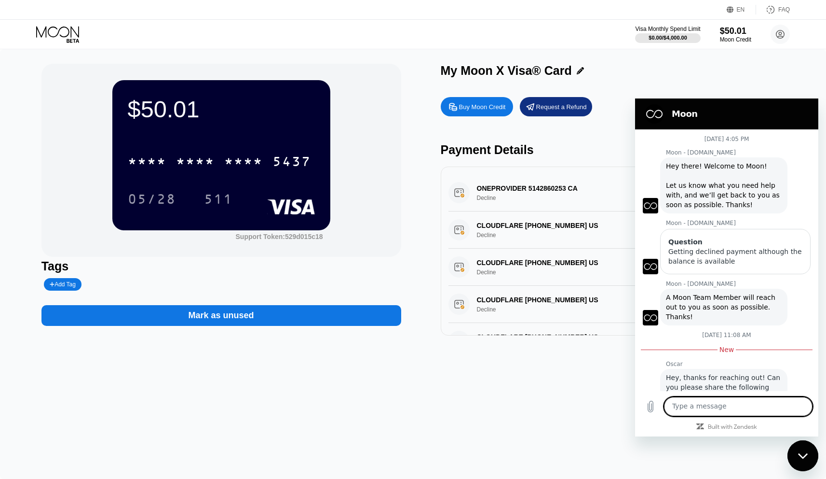
scroll to position [112, 0]
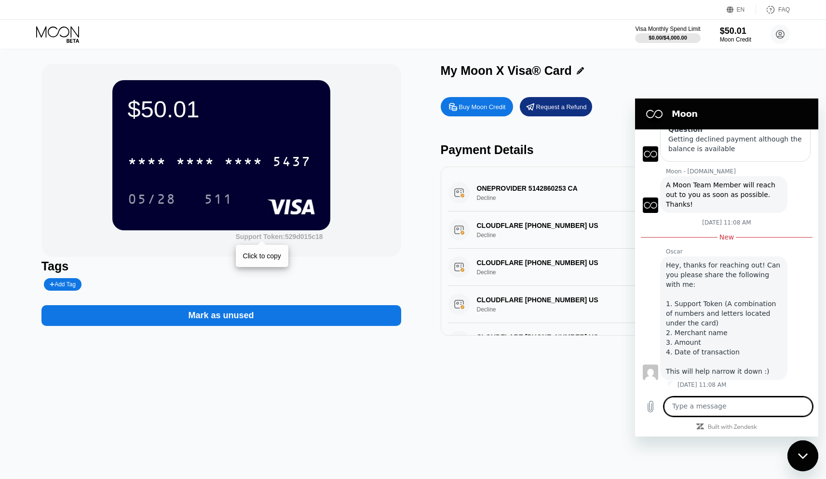
click at [292, 238] on div "Support Token: 529d015c18" at bounding box center [279, 237] width 87 height 8
click at [711, 405] on textarea at bounding box center [738, 406] width 149 height 19
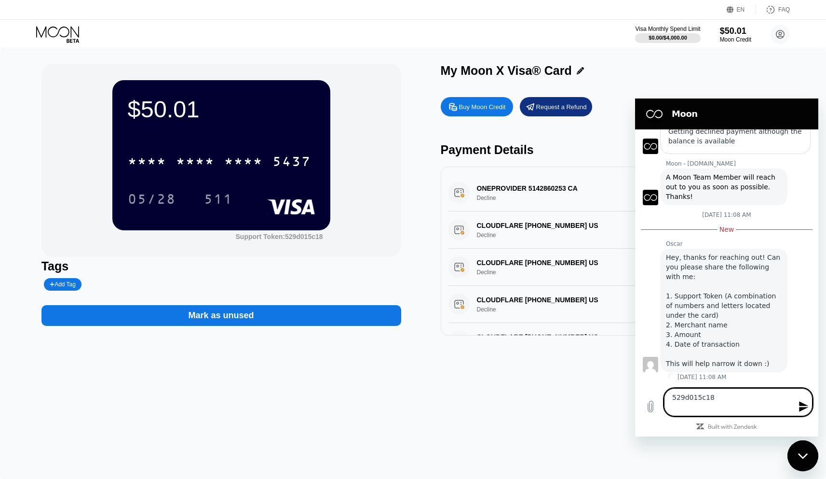
scroll to position [121, 0]
click at [567, 188] on div "ONEPROVIDER 5142860253 CA Decline $50.00 Aug 19, 2025 2:55 PM" at bounding box center [621, 192] width 344 height 37
click at [514, 186] on div "ONEPROVIDER 5142860253 CA Decline $50.00 Aug 19, 2025 2:55 PM" at bounding box center [621, 192] width 344 height 37
click at [587, 187] on div "ONEPROVIDER 5142860253 CA Decline $50.00 Aug 19, 2025 2:55 PM" at bounding box center [621, 192] width 344 height 37
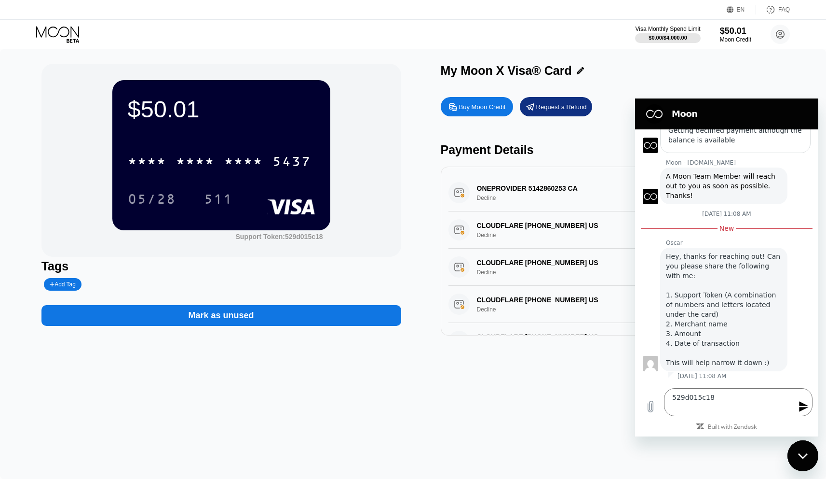
drag, startPoint x: 588, startPoint y: 188, endPoint x: 474, endPoint y: 185, distance: 114.4
click at [474, 185] on div "ONEPROVIDER 5142860253 CA Decline $50.00 Aug 19, 2025 2:55 PM" at bounding box center [621, 192] width 344 height 37
click at [704, 403] on textarea "529d015c18" at bounding box center [738, 402] width 149 height 28
type textarea "529d015c18 ONEPROVIDER 50usd 19aug"
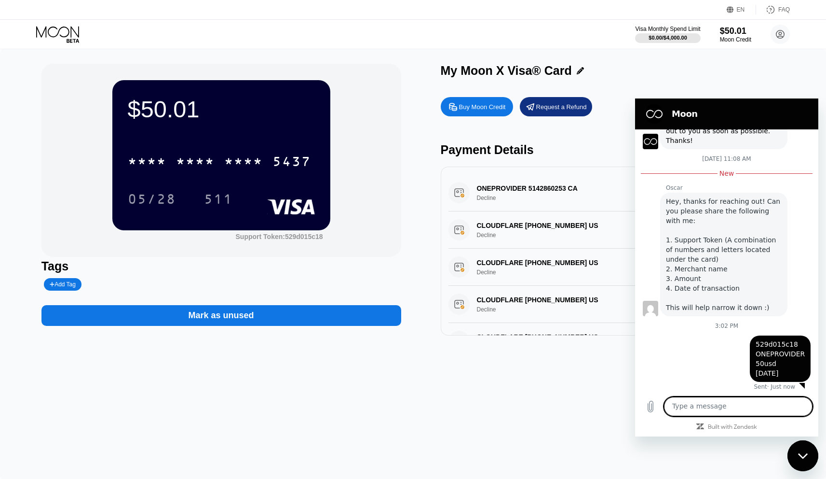
scroll to position [178, 0]
click at [554, 205] on div "ONEPROVIDER 5142860253 CA Decline $50.00 Aug 19, 2025 2:55 PM" at bounding box center [621, 192] width 344 height 37
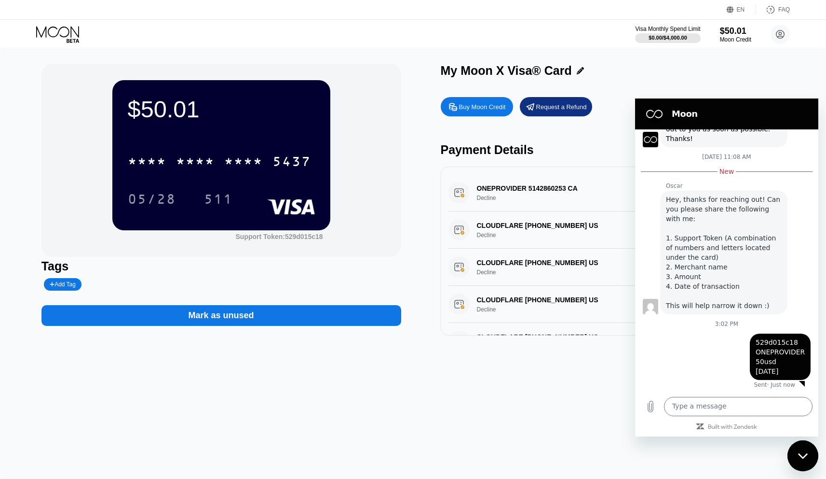
click at [559, 194] on div "ONEPROVIDER 5142860253 CA Decline $50.00 Aug 19, 2025 2:55 PM" at bounding box center [621, 192] width 344 height 37
click at [563, 186] on div "ONEPROVIDER 5142860253 CA Decline $50.00 Aug 19, 2025 2:55 PM" at bounding box center [621, 192] width 344 height 37
click at [781, 451] on div "$50.01 * * * * * * * * * * * * 5437 05/28 511 Support Token: 529d015c18 Tags Ad…" at bounding box center [413, 263] width 826 height 429
click at [801, 451] on div "Close messaging window" at bounding box center [803, 455] width 29 height 29
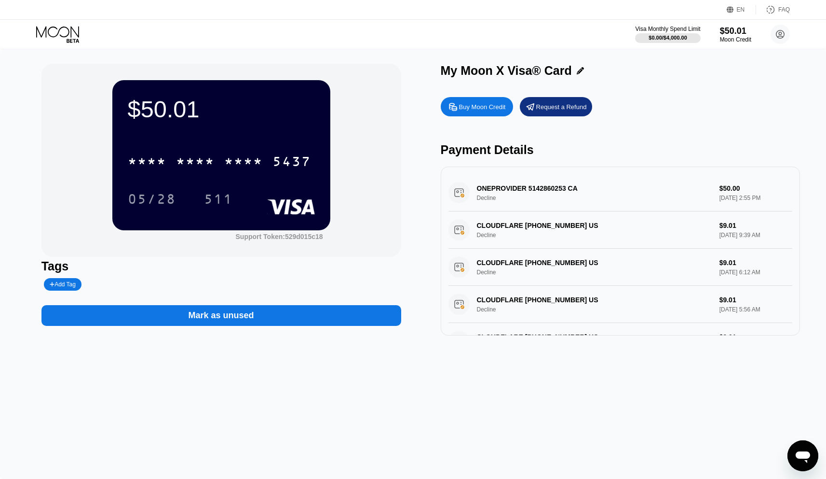
click at [740, 189] on div "ONEPROVIDER 5142860253 CA Decline $50.00 Aug 19, 2025 2:55 PM" at bounding box center [621, 192] width 344 height 37
click at [544, 102] on div "Request a Refund" at bounding box center [556, 106] width 72 height 19
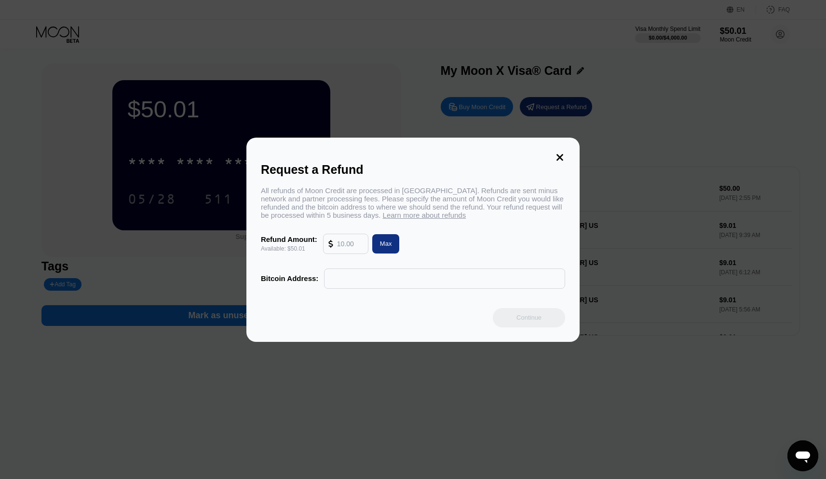
click at [351, 247] on input "text" at bounding box center [350, 243] width 26 height 19
click at [392, 247] on div "Max" at bounding box center [386, 243] width 12 height 8
type input "50.01"
click at [378, 275] on input "text" at bounding box center [444, 278] width 231 height 19
click at [563, 157] on icon at bounding box center [560, 157] width 11 height 11
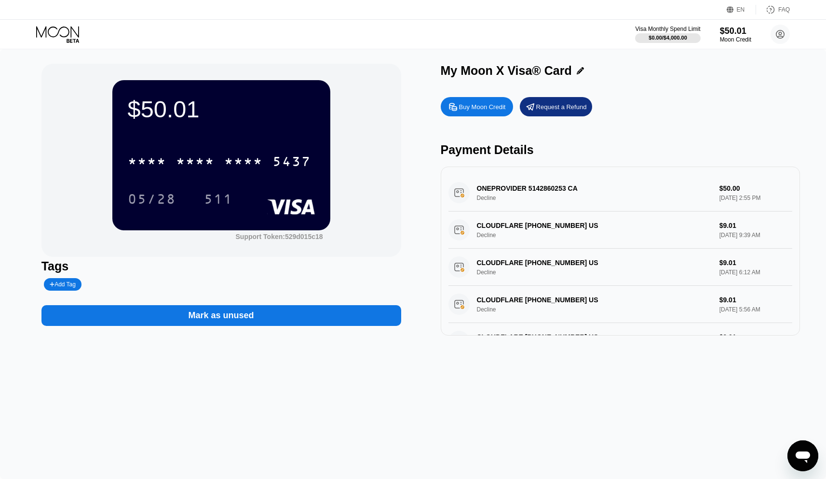
scroll to position [178, 0]
click at [780, 7] on div "FAQ" at bounding box center [785, 9] width 12 height 7
click at [182, 110] on div "$50.01" at bounding box center [221, 109] width 187 height 27
click at [54, 33] on icon at bounding box center [58, 34] width 45 height 17
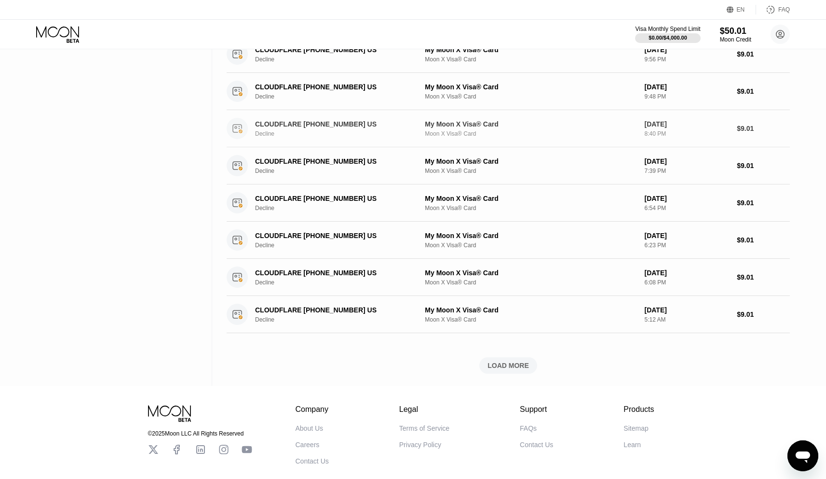
scroll to position [269, 0]
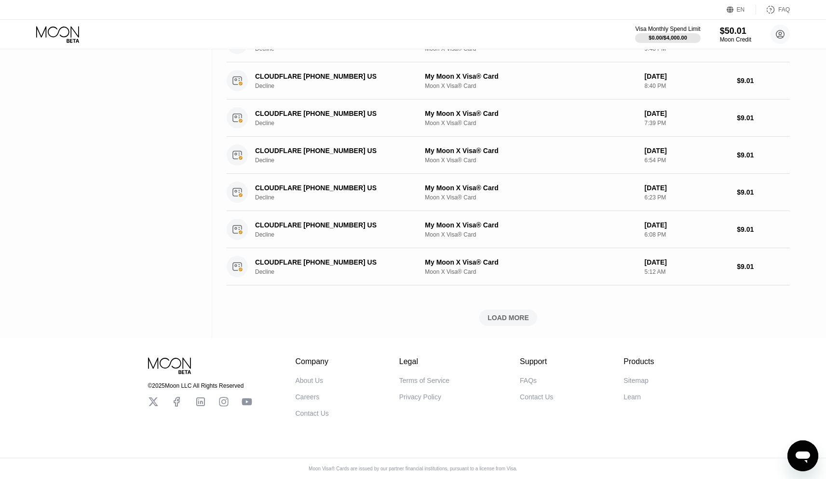
click at [531, 301] on div "Activity Export Transaction Detail Card or Product Detail Date & Time Amount ON…" at bounding box center [508, 60] width 563 height 556
click at [500, 315] on div "LOAD MORE" at bounding box center [508, 317] width 41 height 9
click at [508, 310] on div "LOAD MORE" at bounding box center [509, 317] width 58 height 16
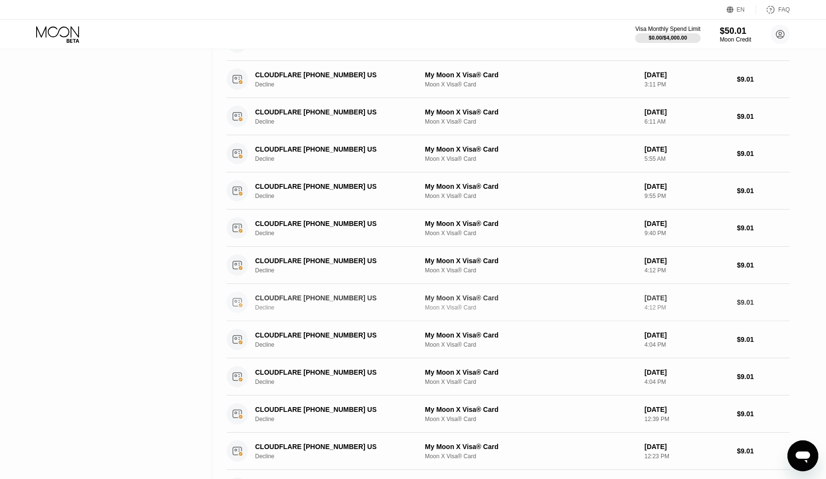
scroll to position [1160, 0]
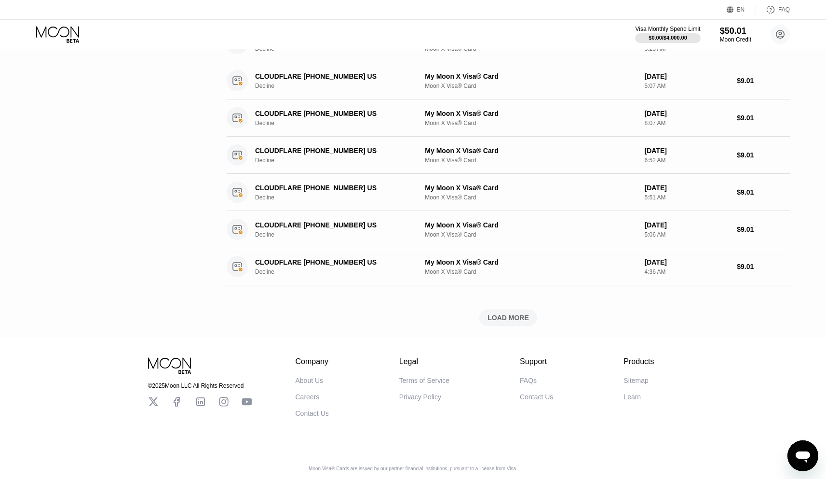
click at [515, 310] on div "LOAD MORE" at bounding box center [509, 317] width 58 height 16
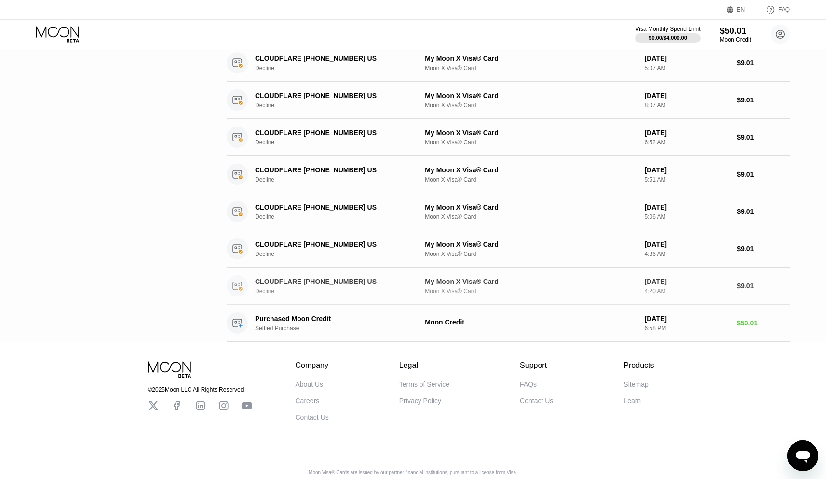
scroll to position [1178, 0]
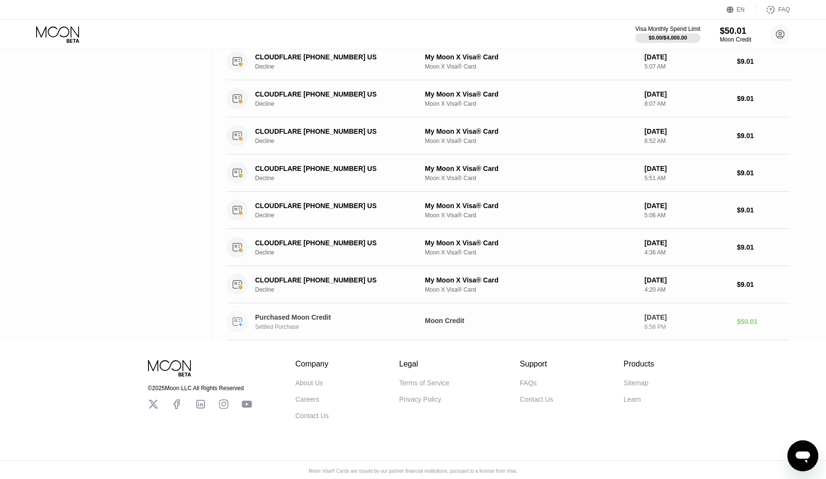
click at [327, 317] on div "Purchased Moon Credit" at bounding box center [335, 317] width 160 height 8
click at [422, 326] on div "Settled Purchase" at bounding box center [341, 326] width 172 height 7
click at [475, 322] on div "Moon Credit" at bounding box center [531, 320] width 212 height 8
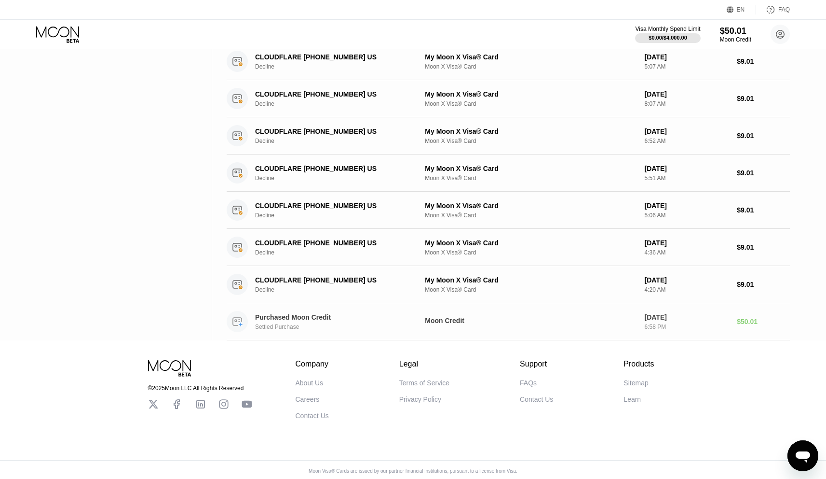
click at [475, 322] on div "Moon Credit" at bounding box center [531, 320] width 212 height 8
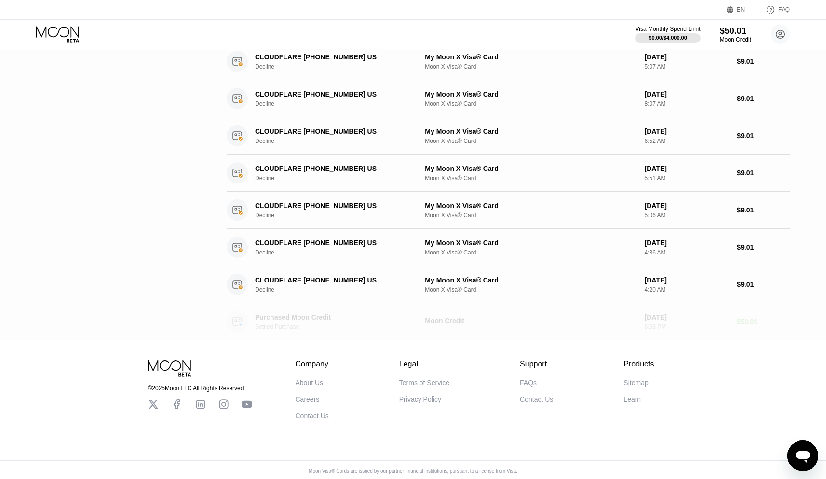
click at [475, 322] on div "Moon Credit" at bounding box center [531, 320] width 212 height 8
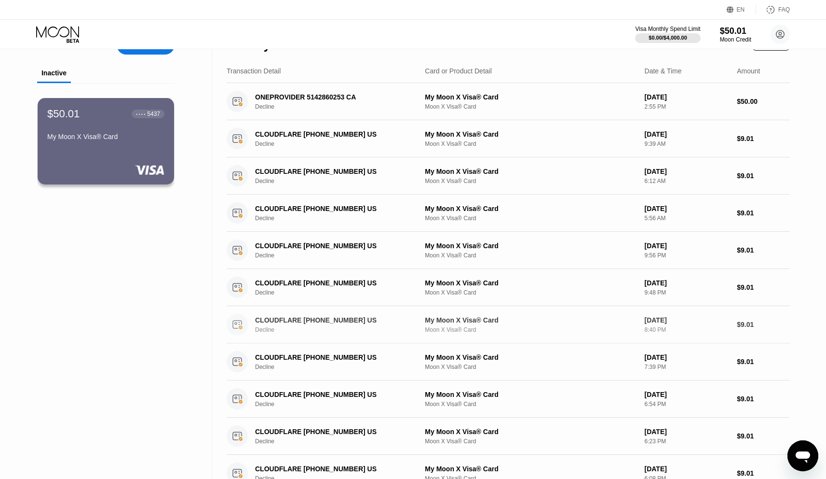
scroll to position [0, 0]
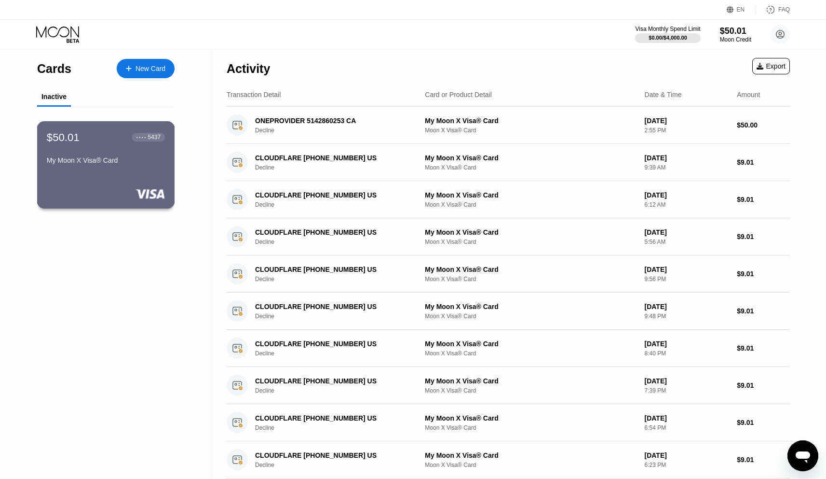
click at [121, 148] on div "$50.01 ● ● ● ● 5437 My Moon X Visa® Card" at bounding box center [106, 149] width 118 height 37
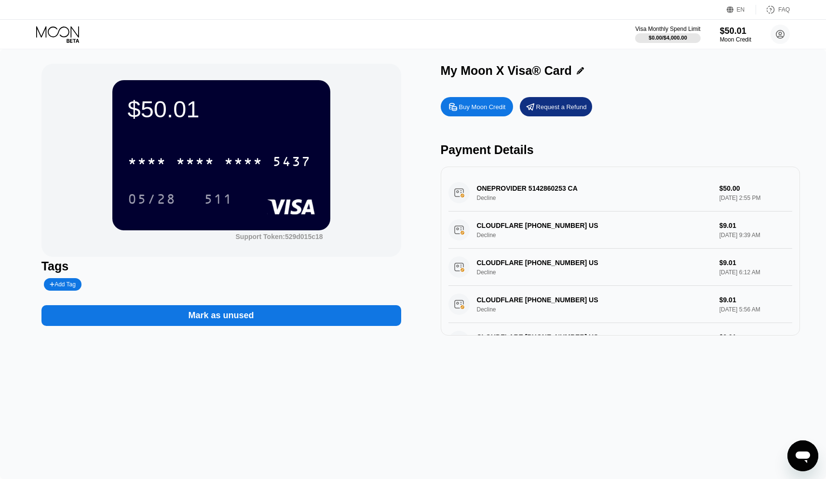
click at [76, 34] on icon at bounding box center [57, 31] width 43 height 11
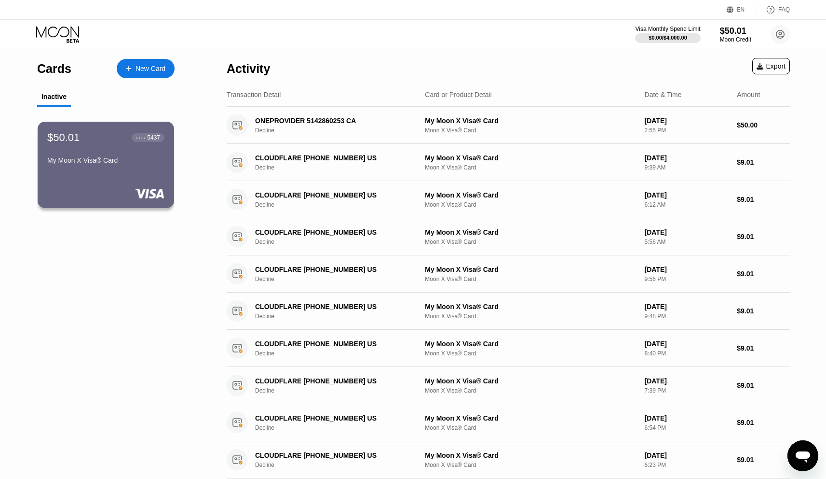
click at [152, 58] on div "Cards New Card" at bounding box center [105, 66] width 137 height 34
click at [152, 64] on div "New Card" at bounding box center [146, 68] width 58 height 19
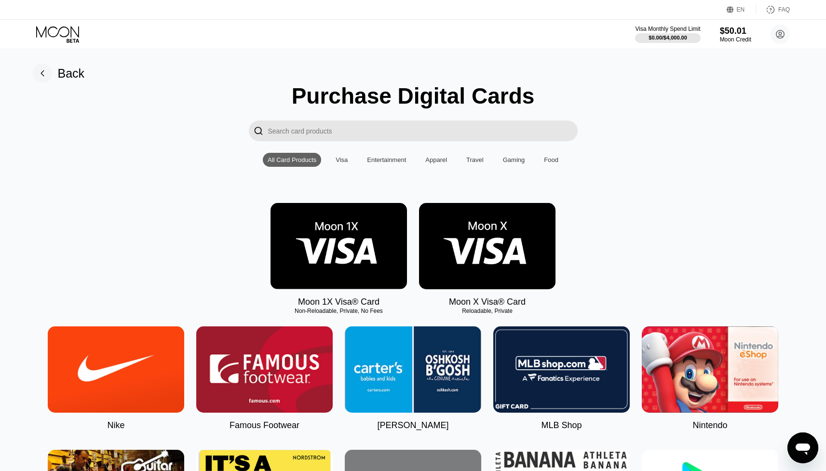
click at [491, 249] on img at bounding box center [487, 246] width 137 height 86
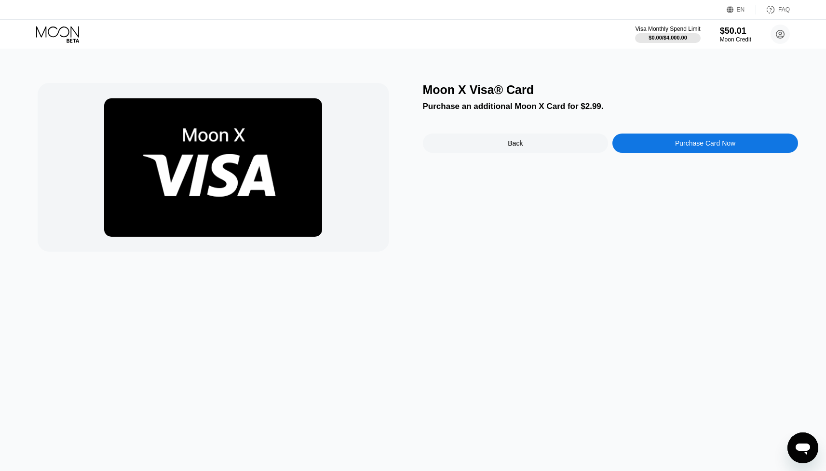
click at [703, 137] on div "Purchase Card Now" at bounding box center [706, 143] width 186 height 19
